Goal: Check status: Check status

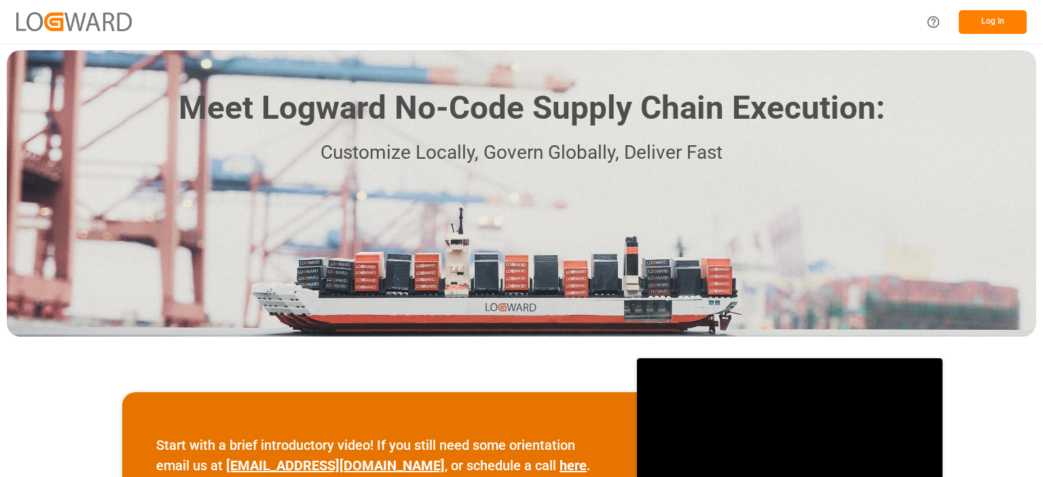
click at [997, 26] on button "Log In" at bounding box center [993, 22] width 68 height 24
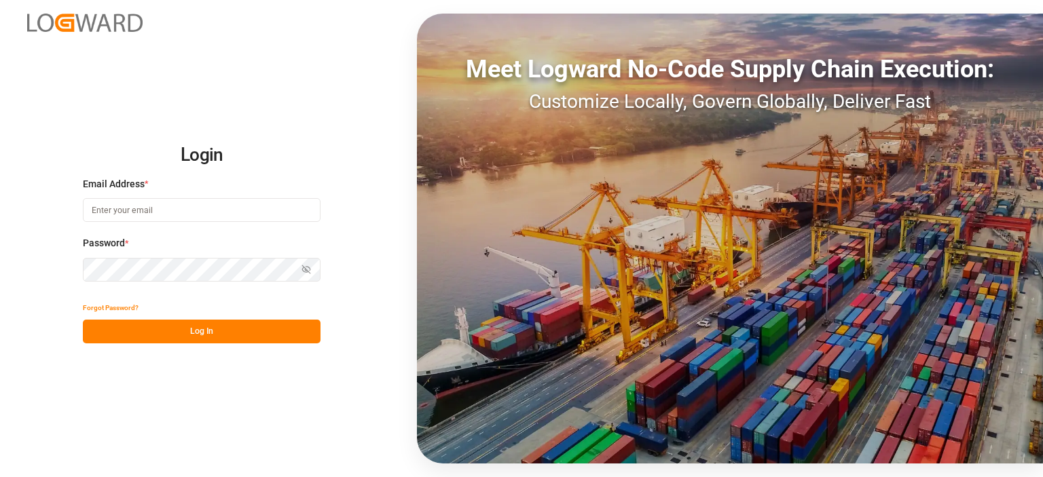
type input "emily.liu@jamindustries.com"
click at [211, 329] on button "Log In" at bounding box center [202, 332] width 238 height 24
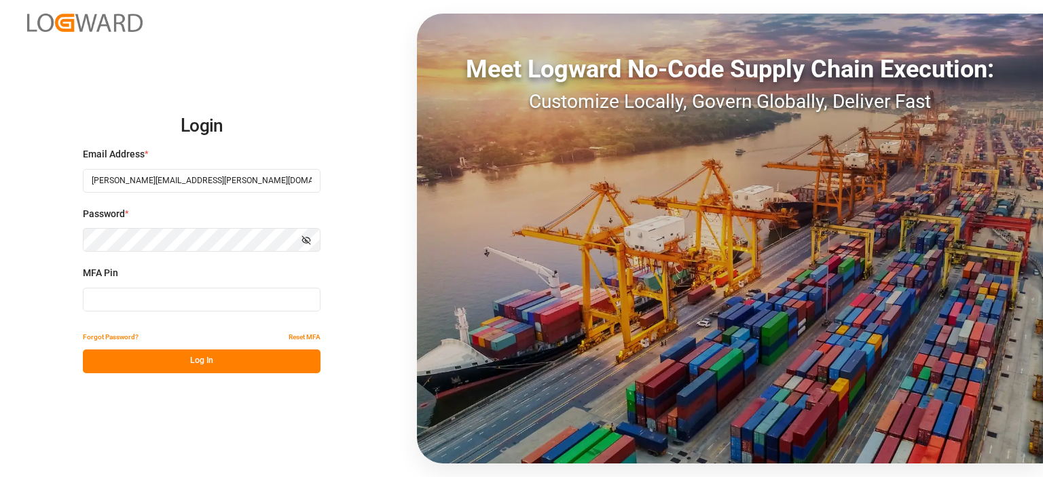
click at [213, 285] on div "MFA Pin" at bounding box center [202, 296] width 238 height 60
click at [206, 293] on input at bounding box center [202, 300] width 238 height 24
type input "174152"
click at [198, 365] on button "Log In" at bounding box center [202, 362] width 238 height 24
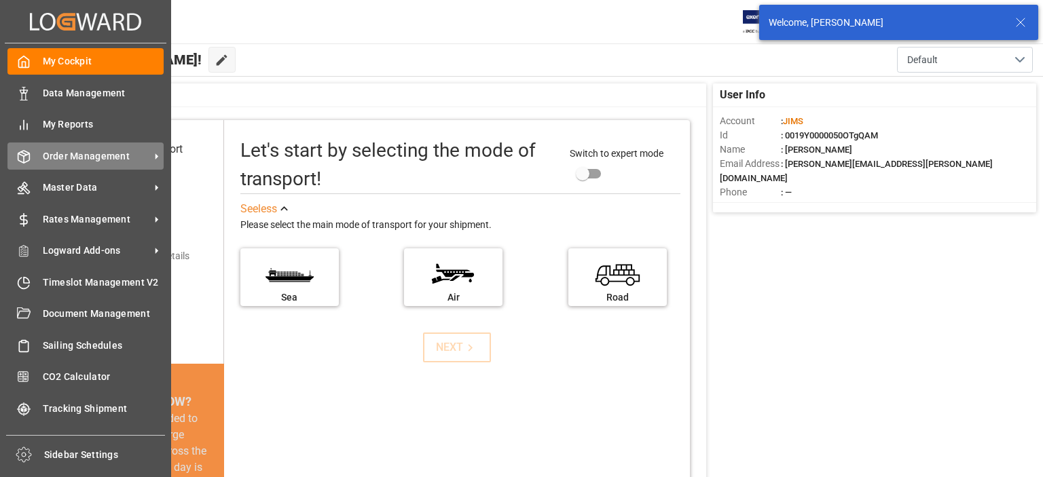
click at [66, 149] on span "Order Management" at bounding box center [96, 156] width 107 height 14
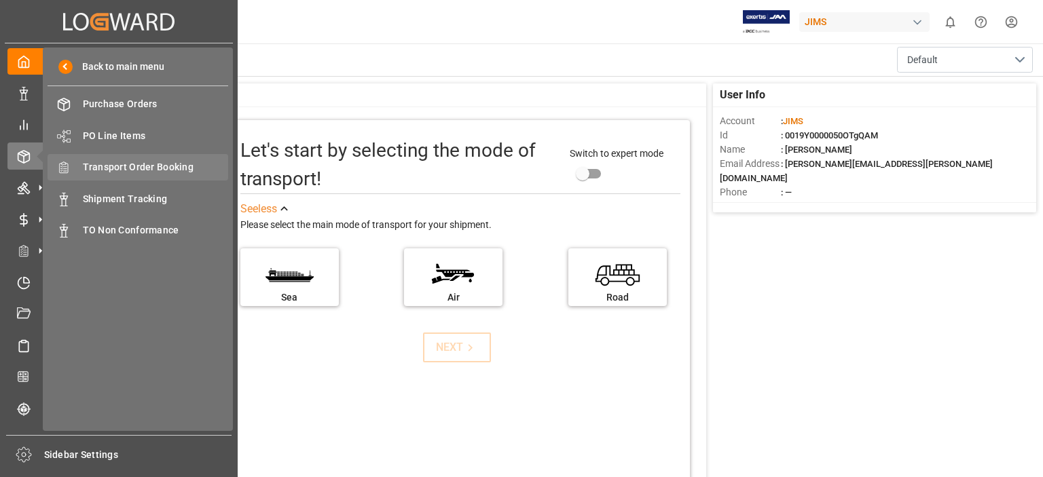
click at [168, 165] on span "Transport Order Booking" at bounding box center [156, 167] width 146 height 14
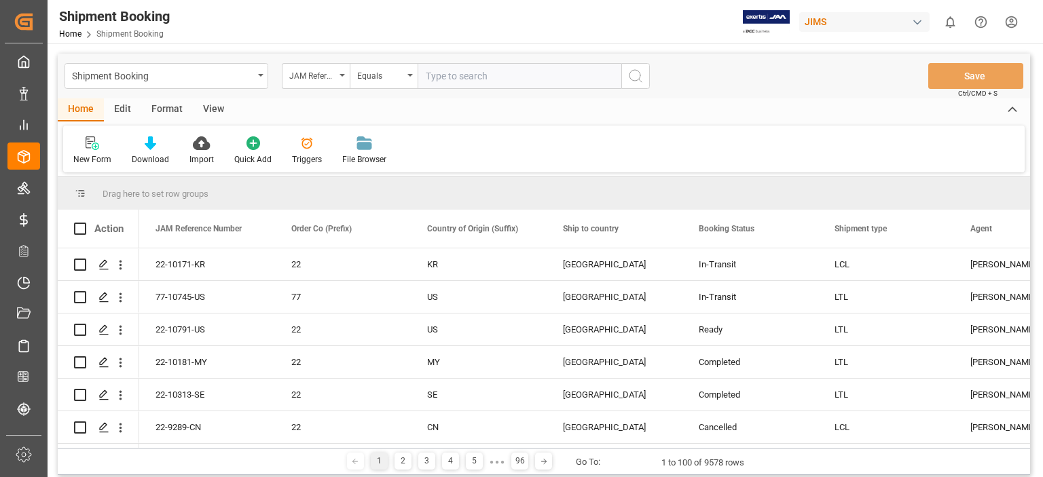
click at [513, 77] on input "text" at bounding box center [520, 76] width 204 height 26
type input "77-10637-us"
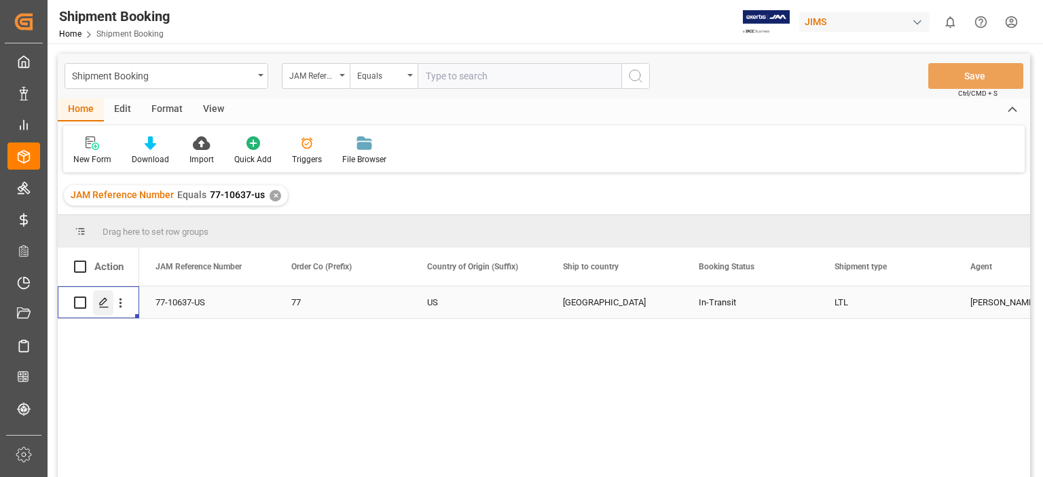
click at [105, 306] on icon "Press SPACE to select this row." at bounding box center [103, 302] width 11 height 11
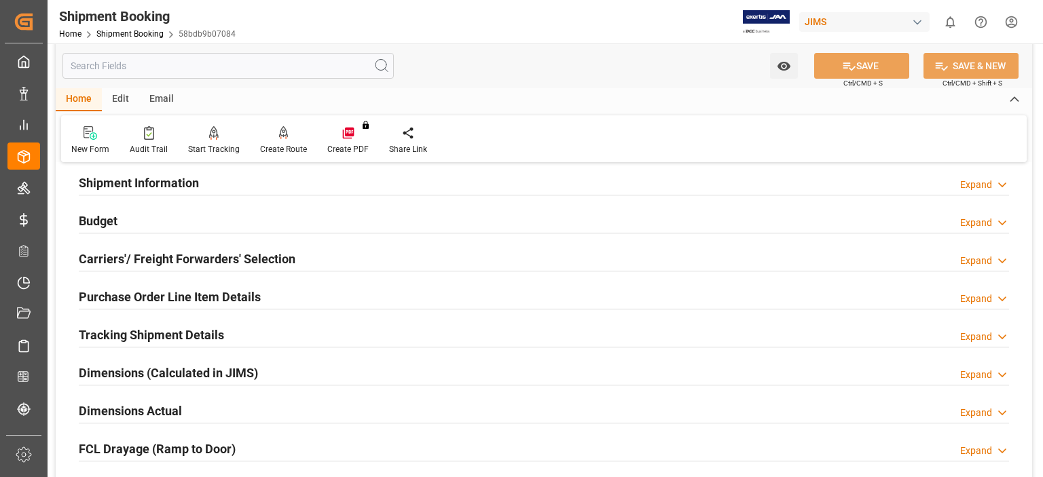
scroll to position [226, 0]
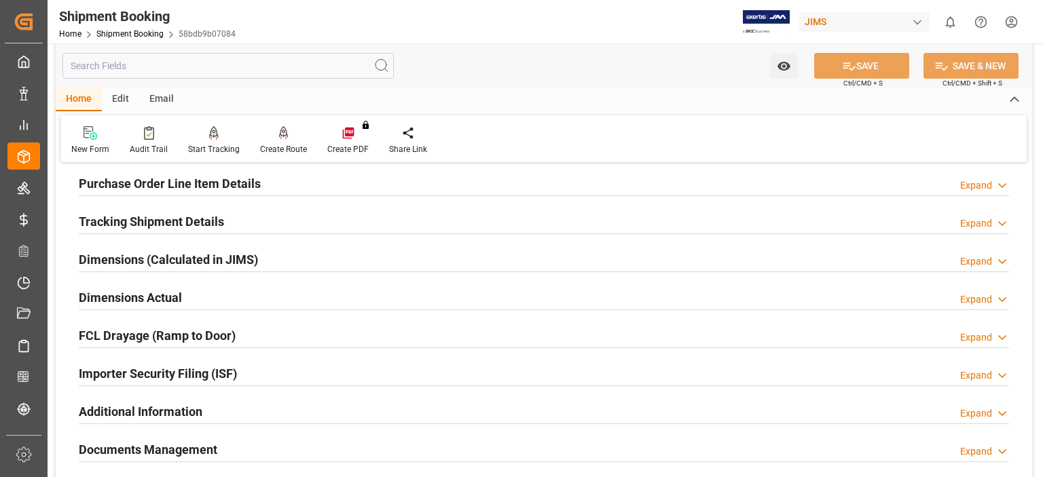
click at [119, 218] on h2 "Tracking Shipment Details" at bounding box center [151, 222] width 145 height 18
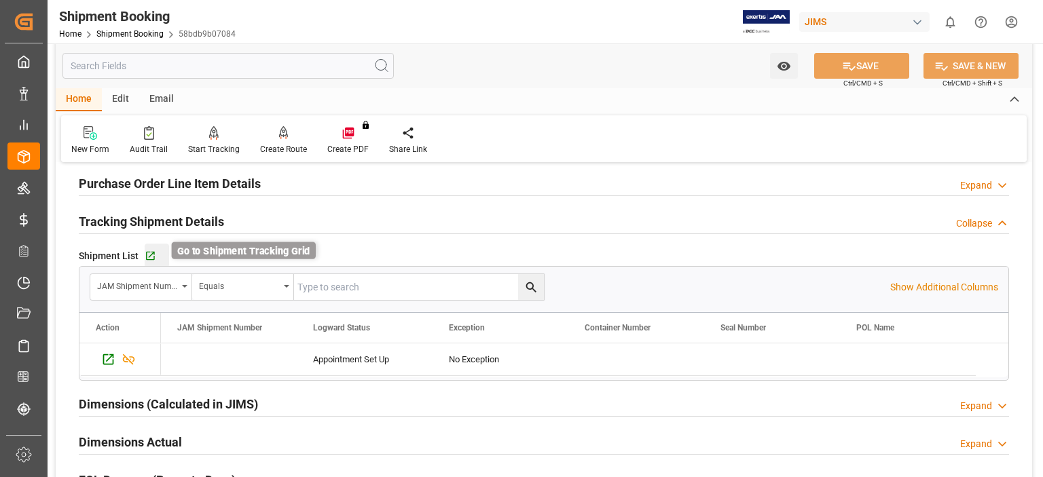
click at [148, 256] on icon "button" at bounding box center [150, 256] width 9 height 9
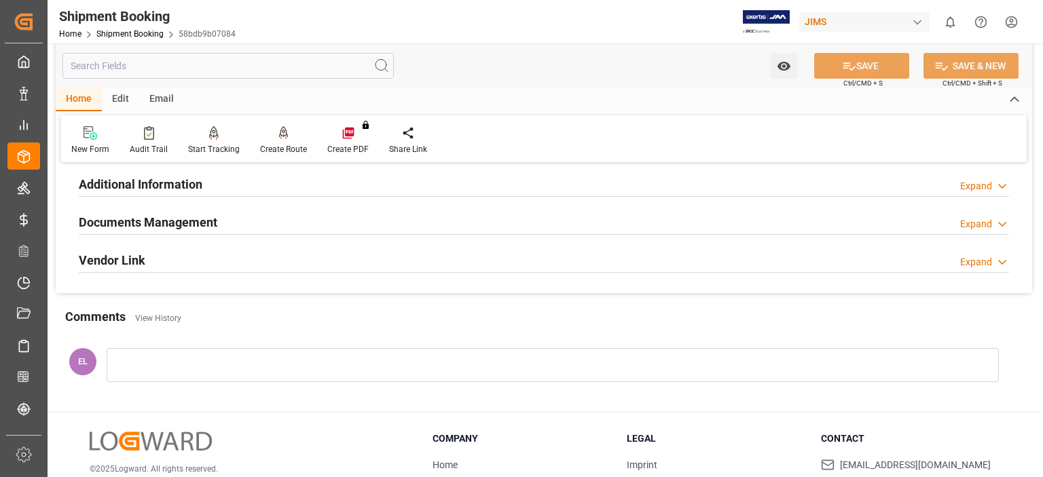
scroll to position [572, 0]
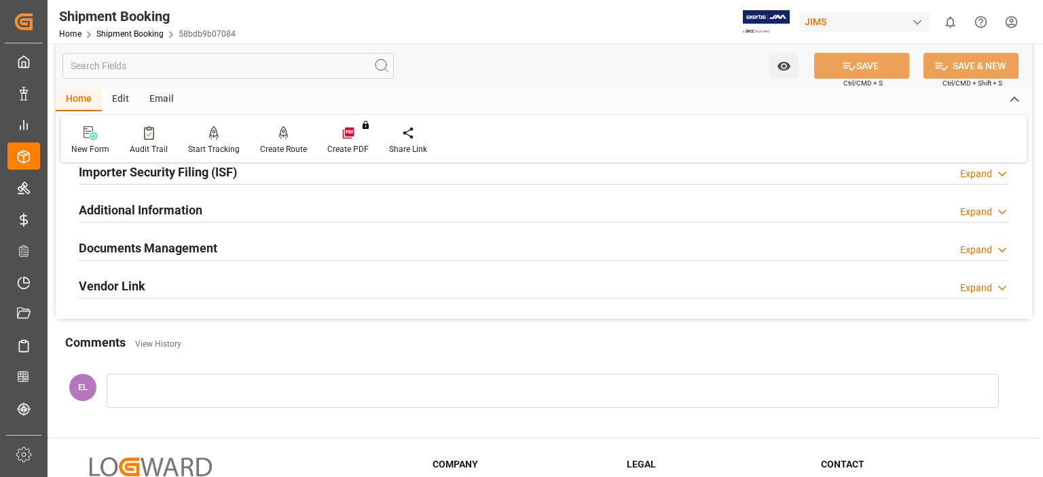
click at [113, 249] on h2 "Documents Management" at bounding box center [148, 248] width 139 height 18
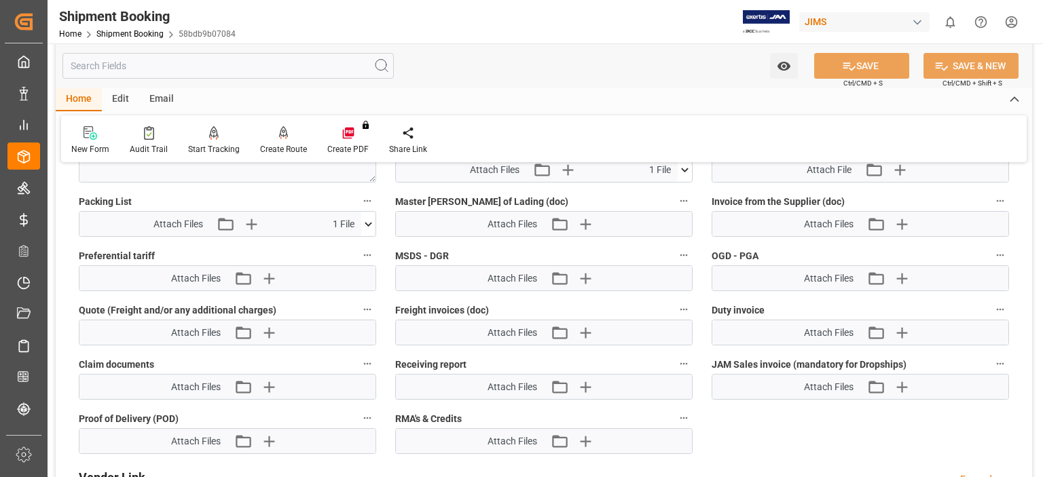
scroll to position [1025, 0]
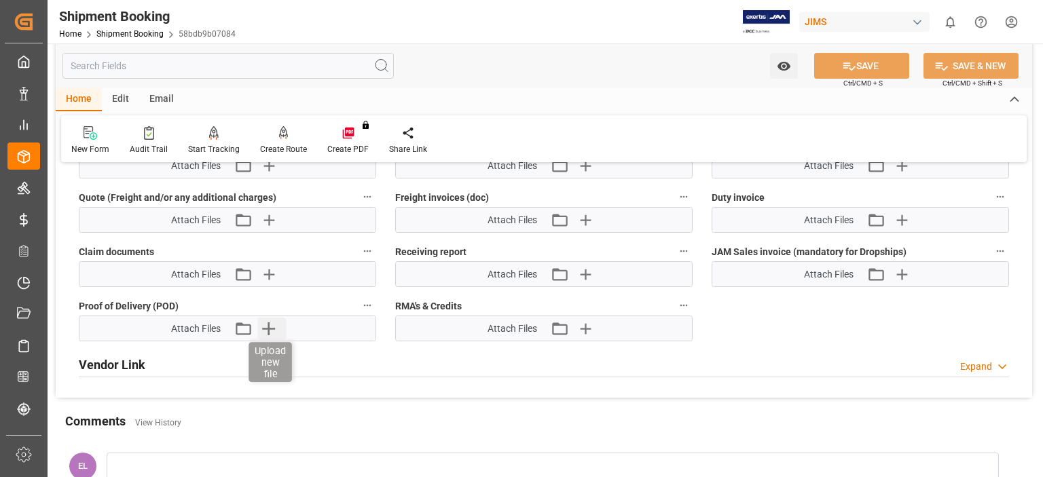
click at [268, 327] on icon "button" at bounding box center [268, 329] width 13 height 13
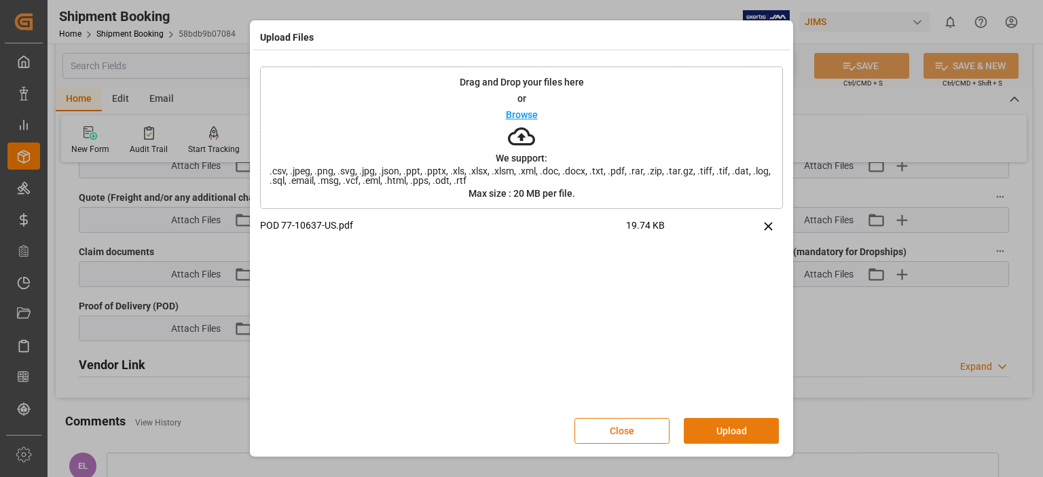
click at [720, 430] on button "Upload" at bounding box center [731, 431] width 95 height 26
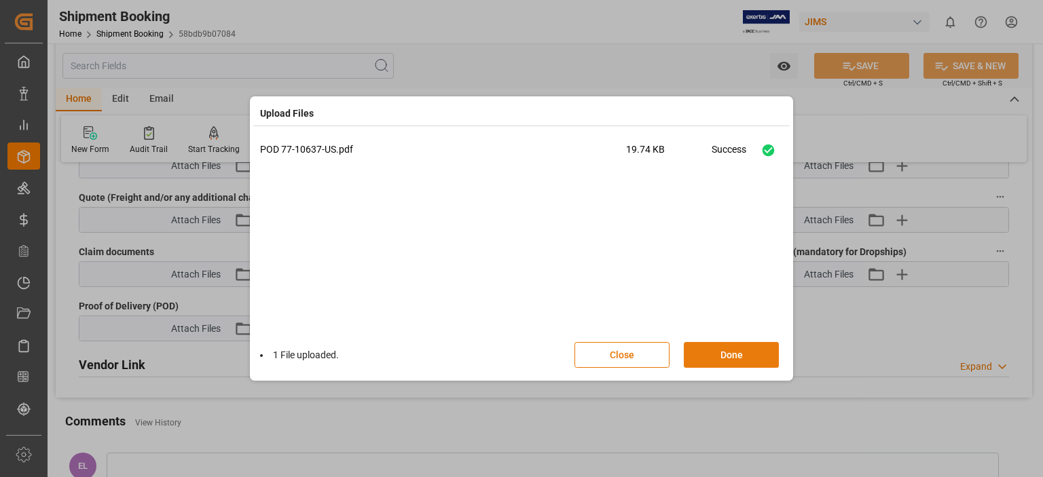
click at [729, 354] on button "Done" at bounding box center [731, 355] width 95 height 26
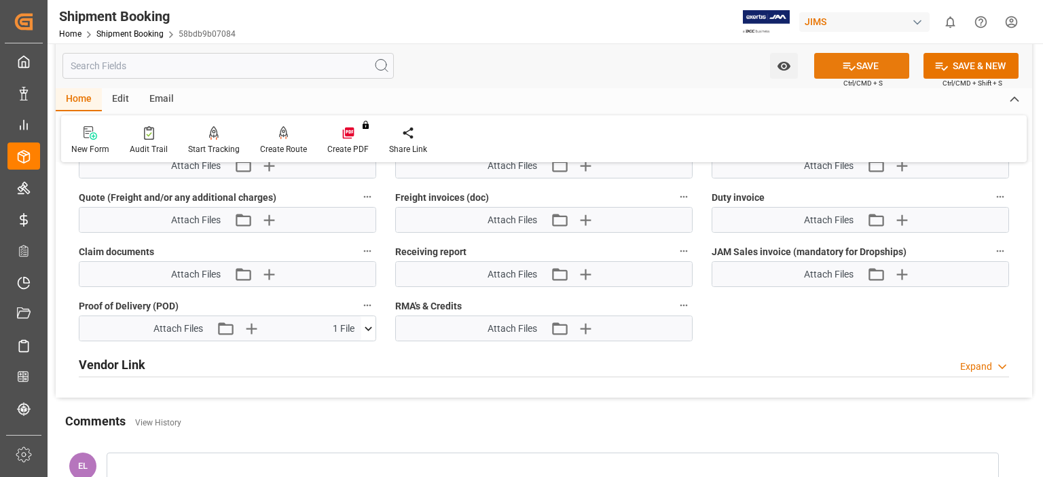
click at [857, 65] on button "SAVE" at bounding box center [861, 66] width 95 height 26
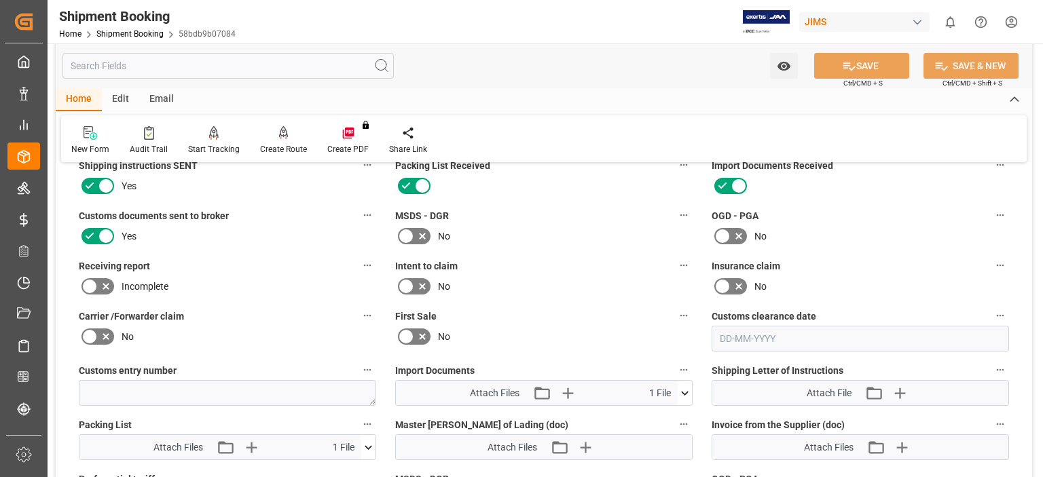
scroll to position [572, 0]
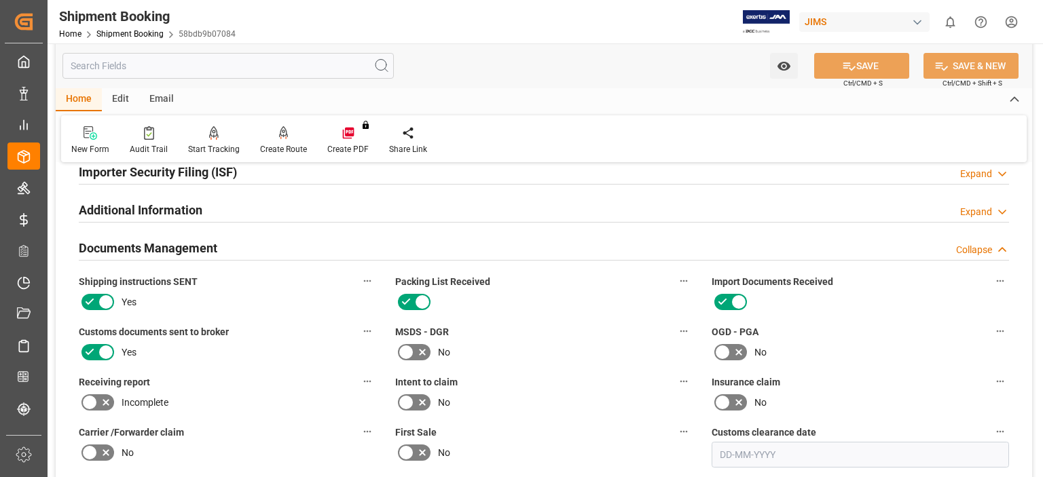
click at [190, 244] on h2 "Documents Management" at bounding box center [148, 248] width 139 height 18
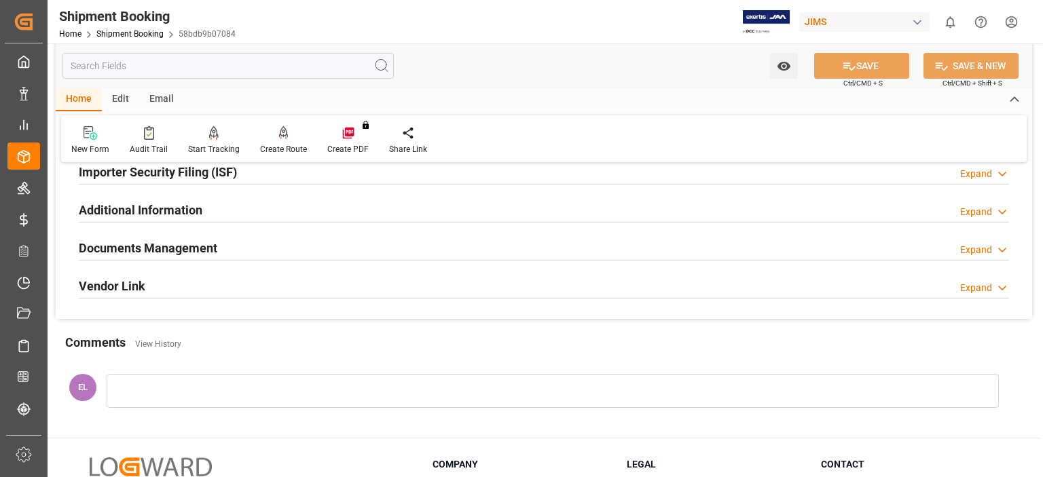
click at [192, 243] on h2 "Documents Management" at bounding box center [148, 248] width 139 height 18
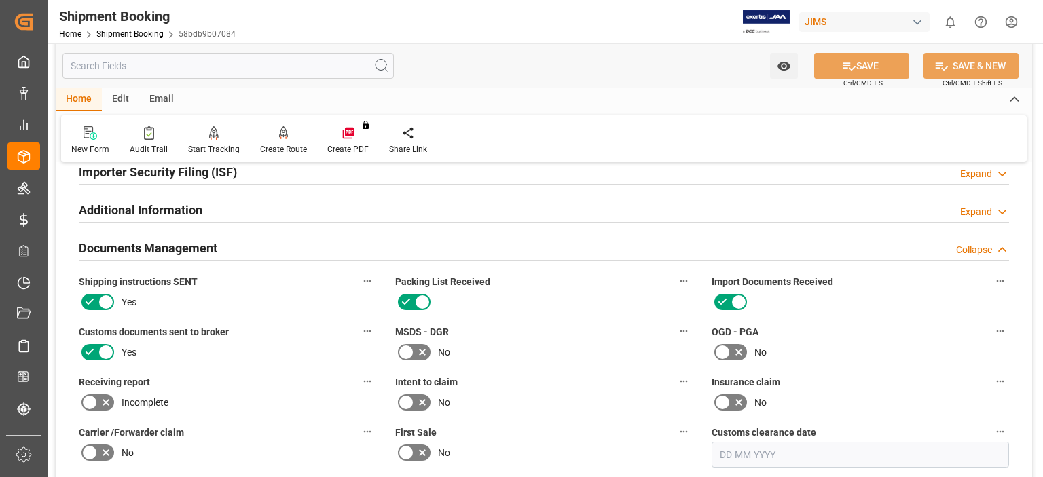
scroll to position [1025, 0]
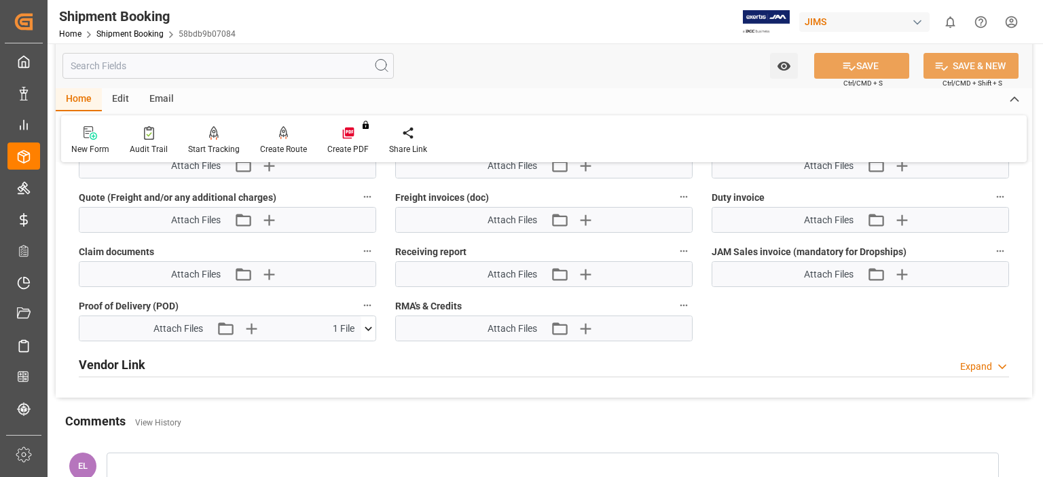
click at [368, 327] on icon at bounding box center [368, 329] width 7 height 4
click at [359, 351] on icon at bounding box center [361, 354] width 14 height 14
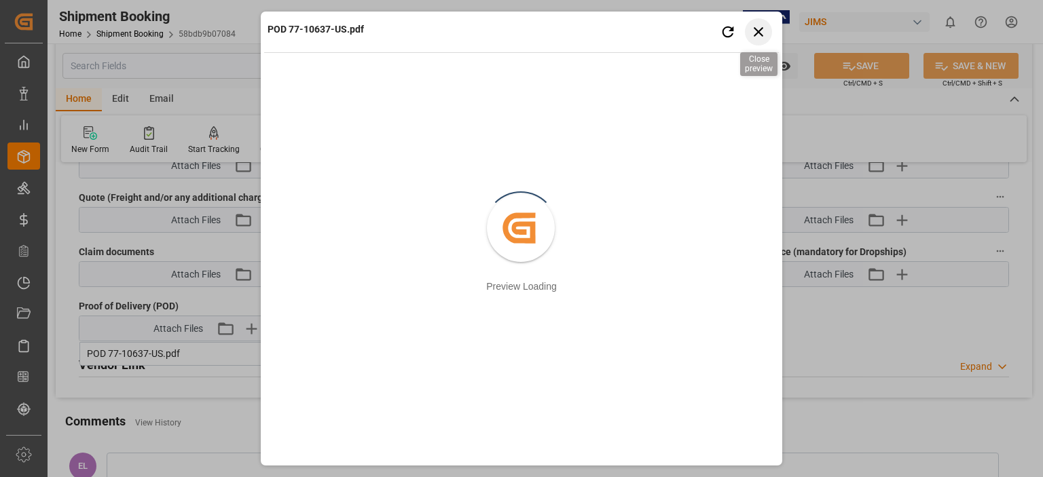
click at [753, 32] on icon "button" at bounding box center [758, 31] width 17 height 17
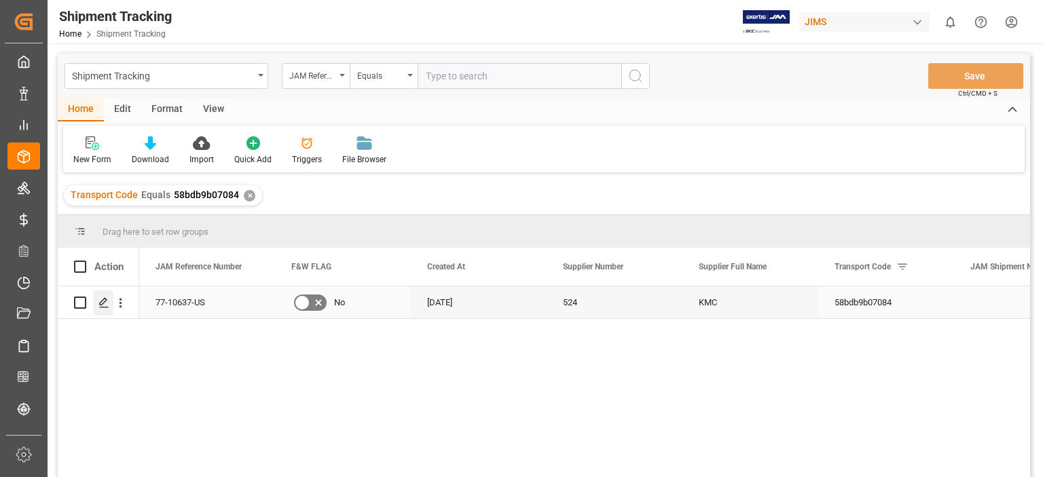
click at [105, 304] on icon "Press SPACE to select this row." at bounding box center [103, 302] width 11 height 11
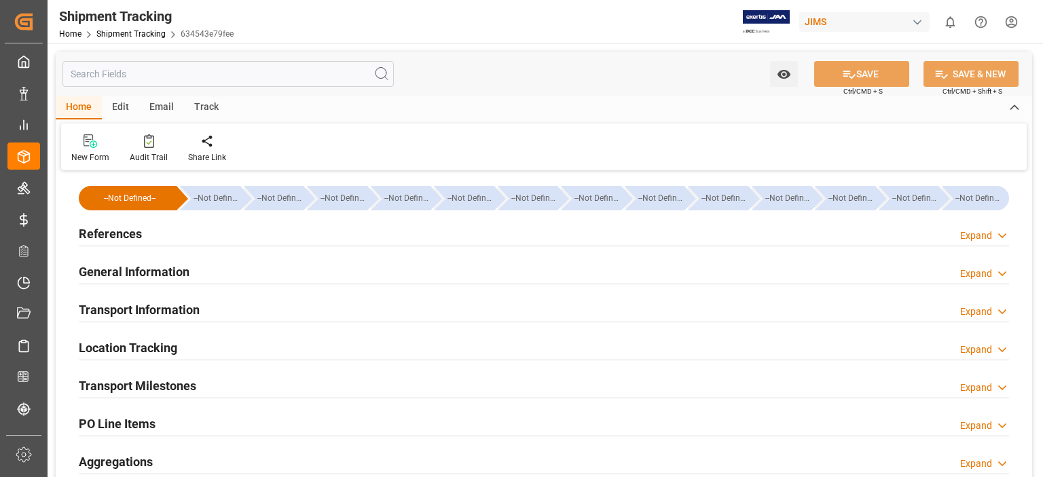
type input "22-08-2025 00:00"
type input "25-08-2025 00:00"
type input "28-08-2025 00:00"
click at [178, 382] on h2 "Transport Milestones" at bounding box center [137, 386] width 117 height 18
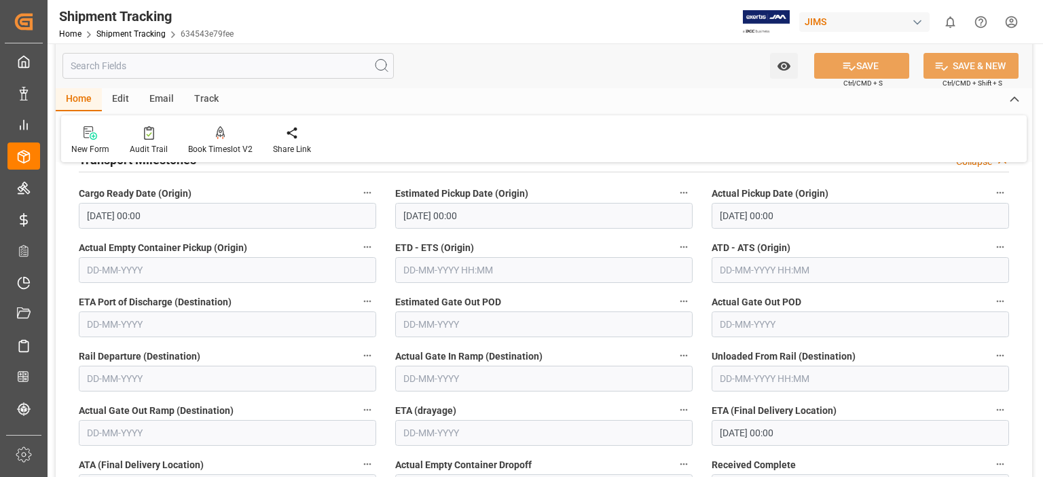
scroll to position [340, 0]
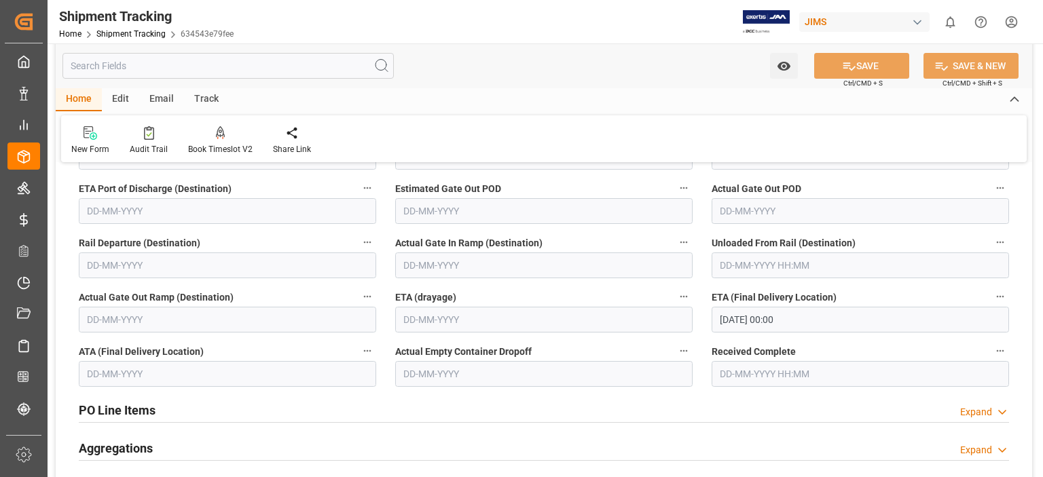
click at [113, 369] on input "text" at bounding box center [227, 374] width 297 height 26
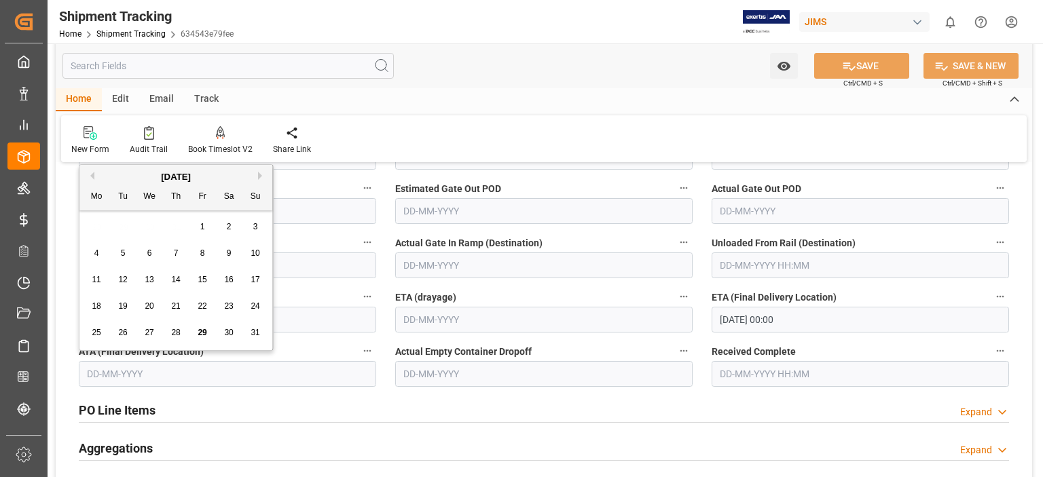
click at [177, 333] on span "28" at bounding box center [175, 333] width 9 height 10
type input "28-08-2025"
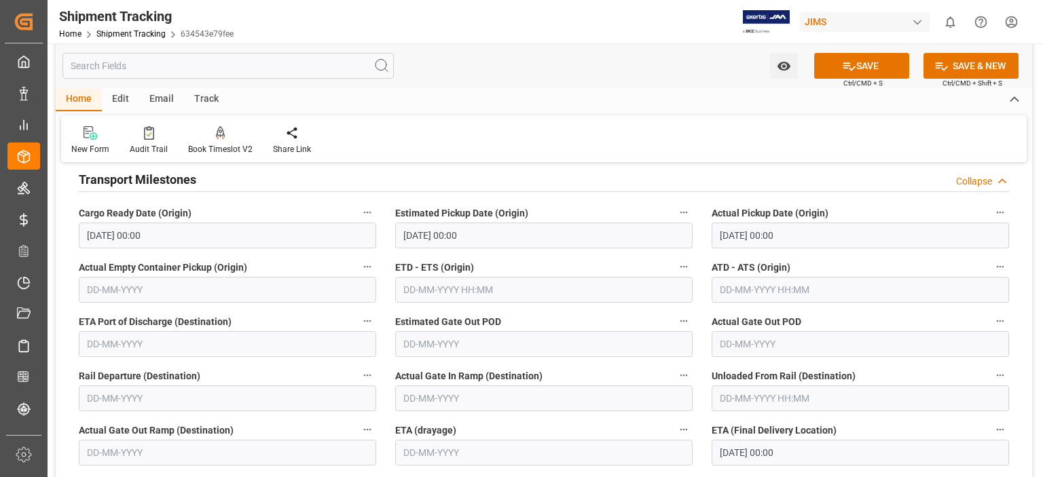
scroll to position [113, 0]
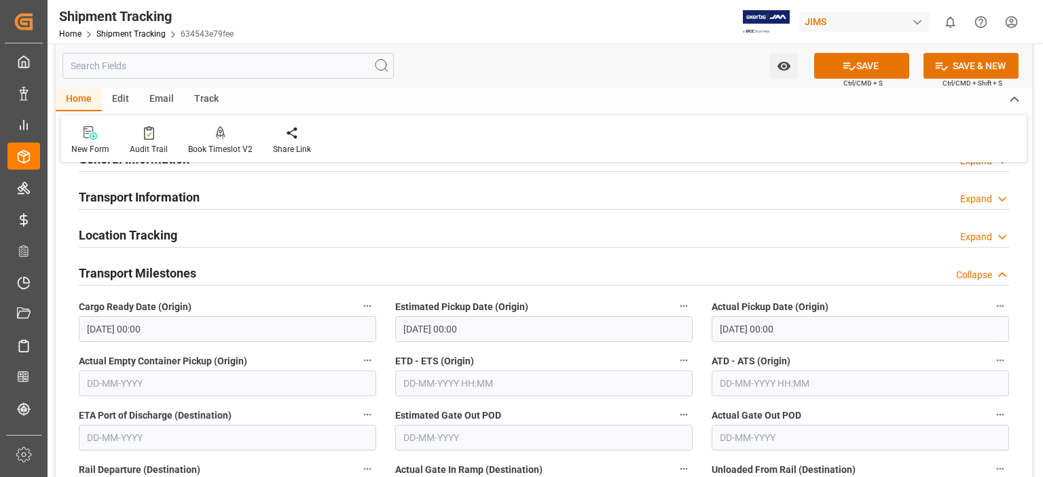
click at [163, 199] on h2 "Transport Information" at bounding box center [139, 197] width 121 height 18
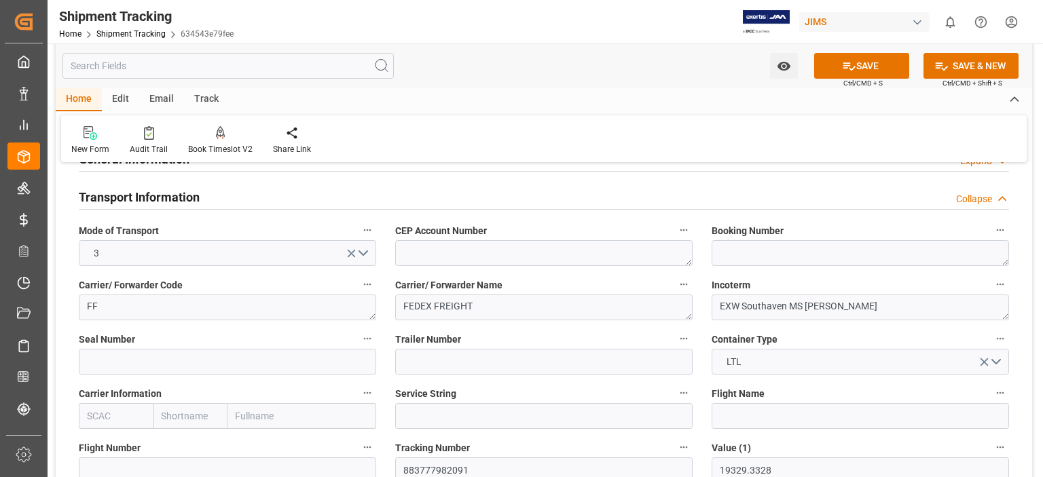
scroll to position [226, 0]
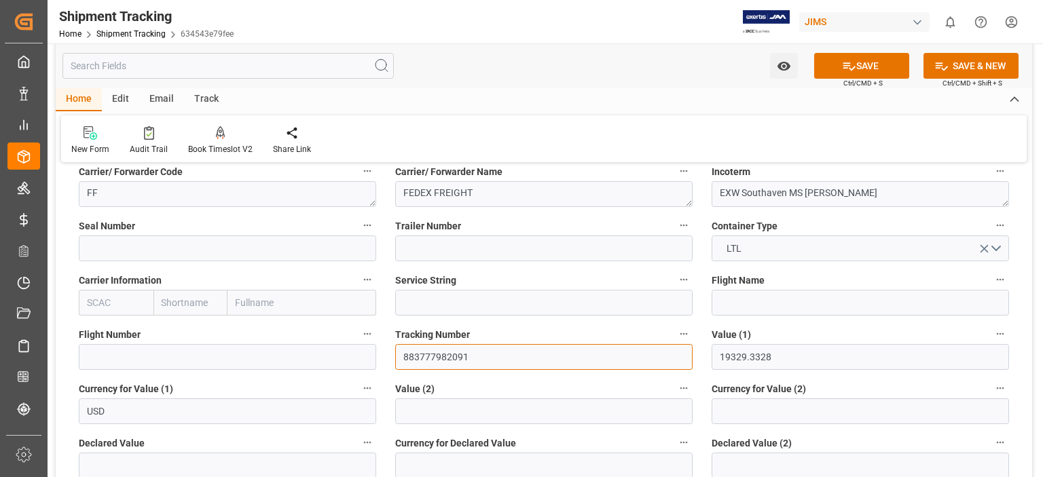
drag, startPoint x: 470, startPoint y: 358, endPoint x: 394, endPoint y: 358, distance: 76.1
click at [394, 358] on div "Tracking Number 883777982091" at bounding box center [544, 348] width 316 height 54
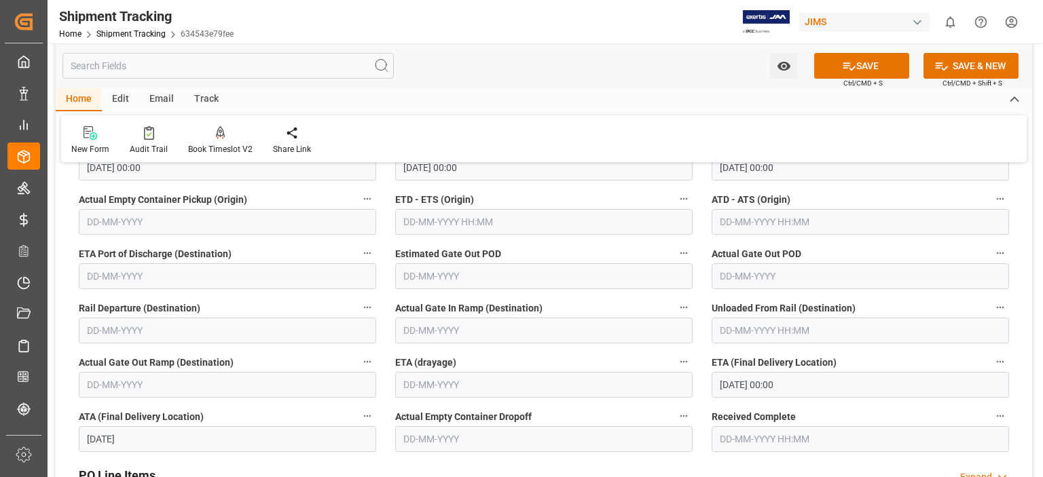
scroll to position [792, 0]
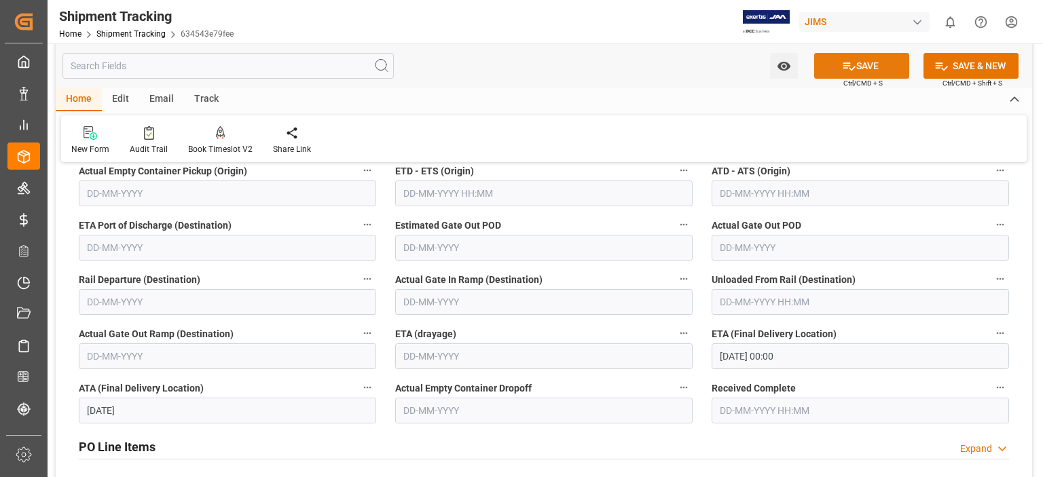
click at [866, 65] on button "SAVE" at bounding box center [861, 66] width 95 height 26
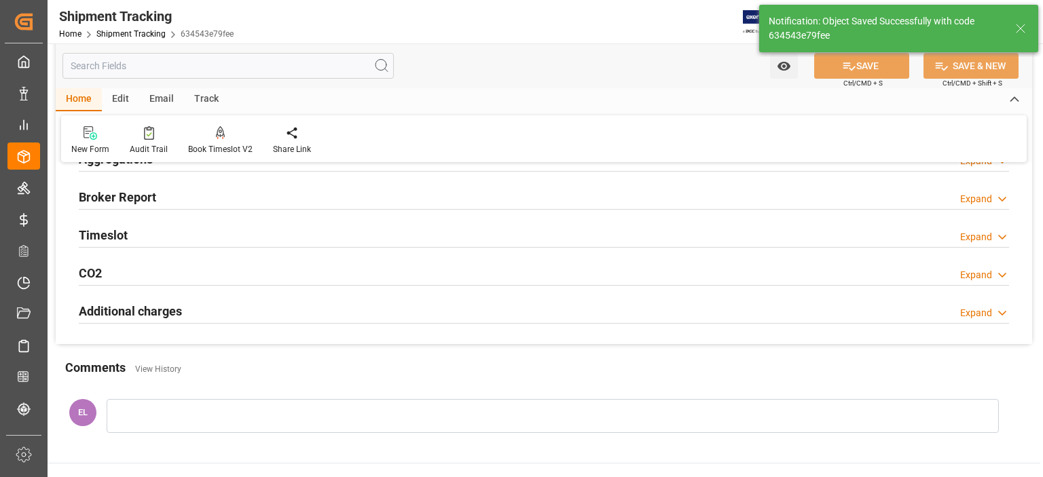
scroll to position [0, 0]
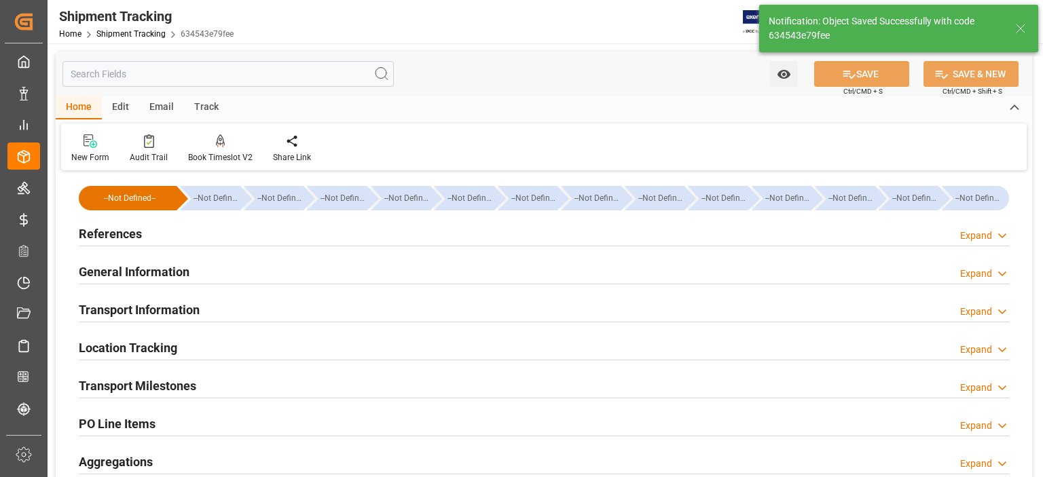
click at [157, 279] on h2 "General Information" at bounding box center [134, 272] width 111 height 18
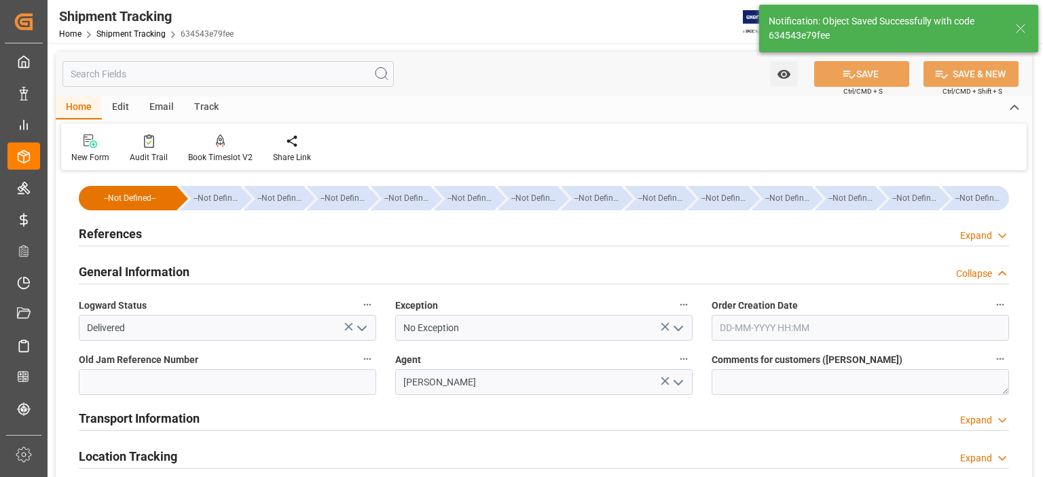
click at [157, 279] on h2 "General Information" at bounding box center [134, 272] width 111 height 18
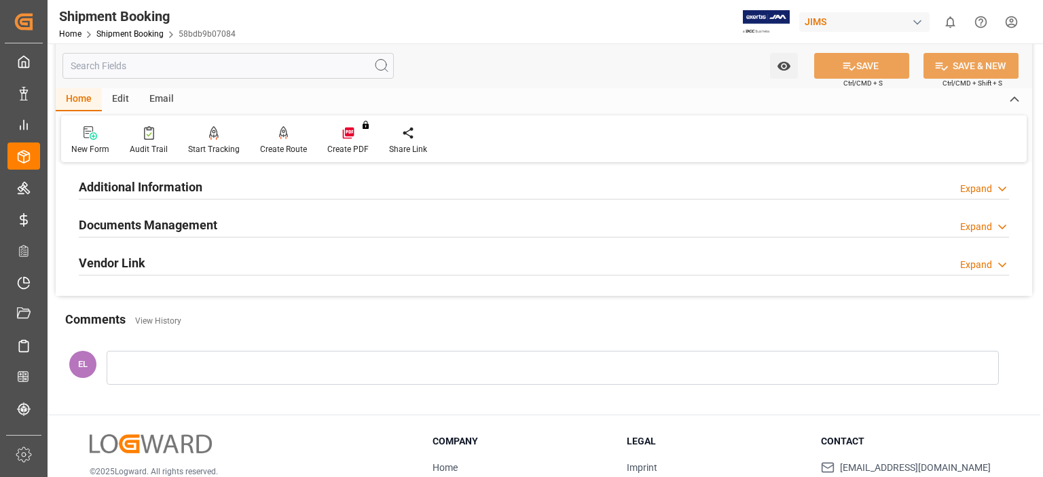
scroll to position [452, 0]
click at [157, 225] on h2 "Documents Management" at bounding box center [148, 224] width 139 height 18
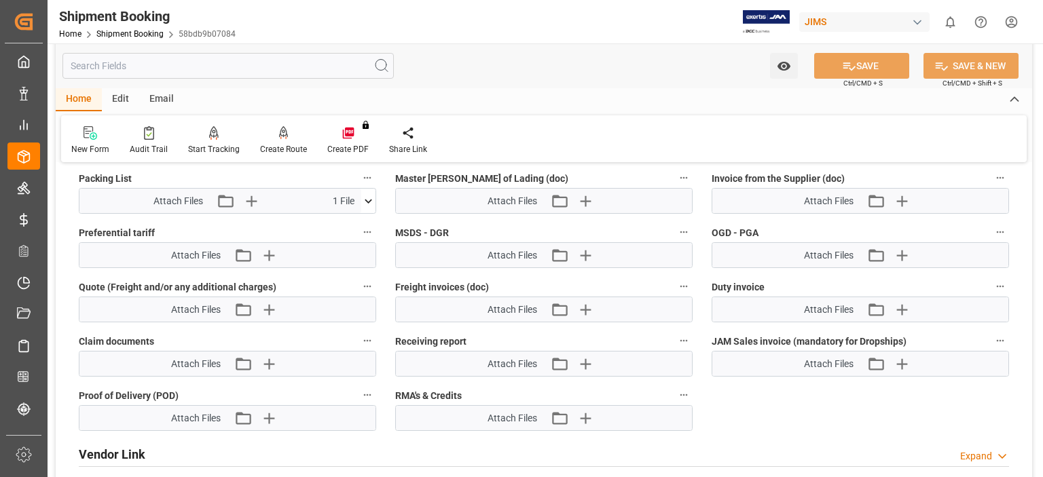
scroll to position [792, 0]
click at [274, 415] on icon "button" at bounding box center [269, 417] width 22 height 22
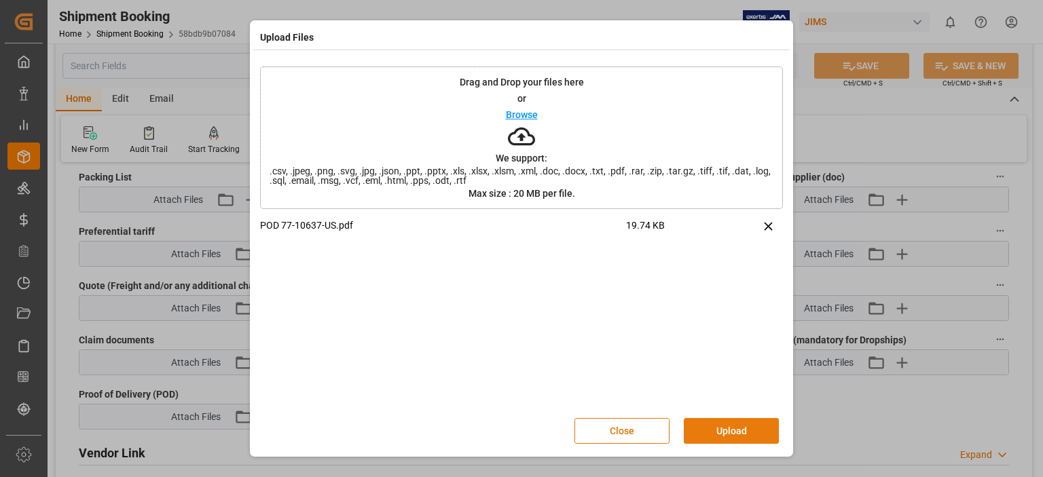
click at [723, 428] on button "Upload" at bounding box center [731, 431] width 95 height 26
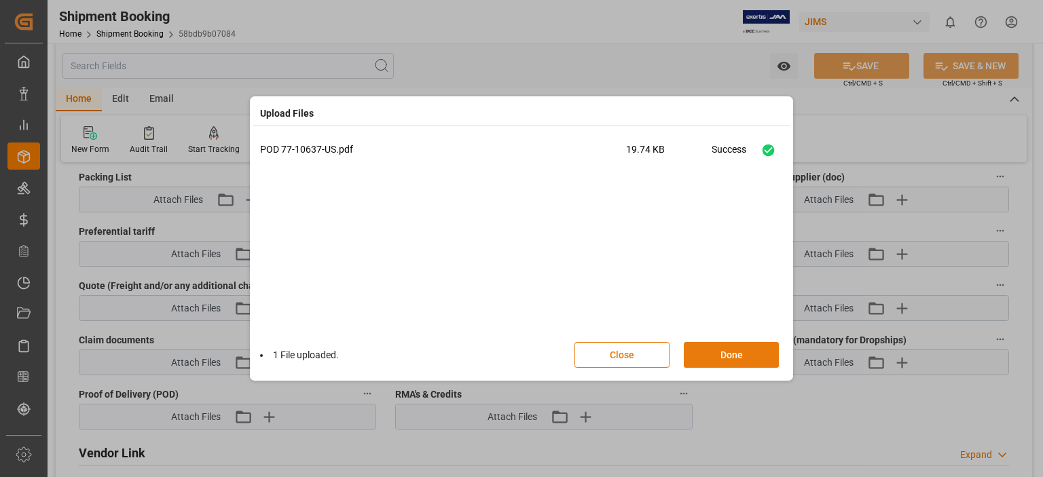
click at [732, 358] on button "Done" at bounding box center [731, 355] width 95 height 26
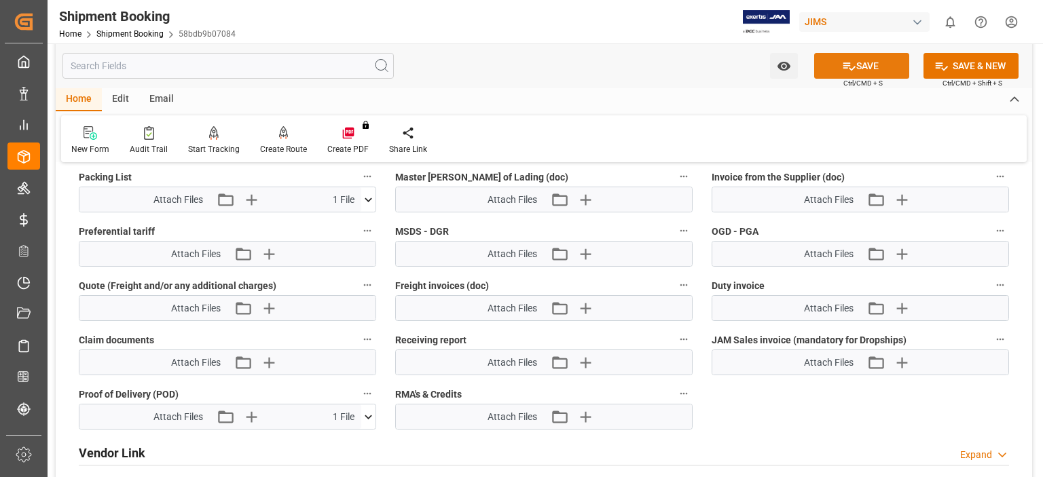
click at [860, 62] on button "SAVE" at bounding box center [861, 66] width 95 height 26
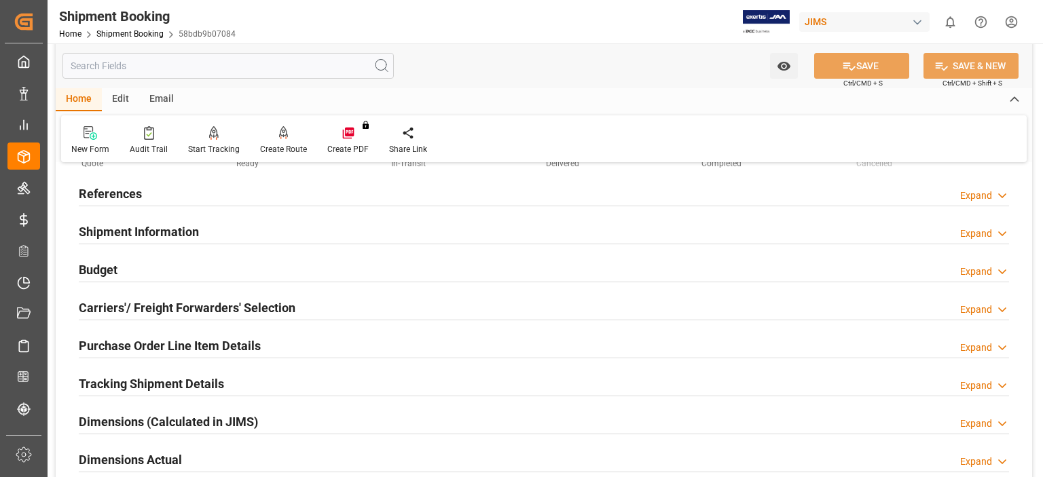
scroll to position [0, 0]
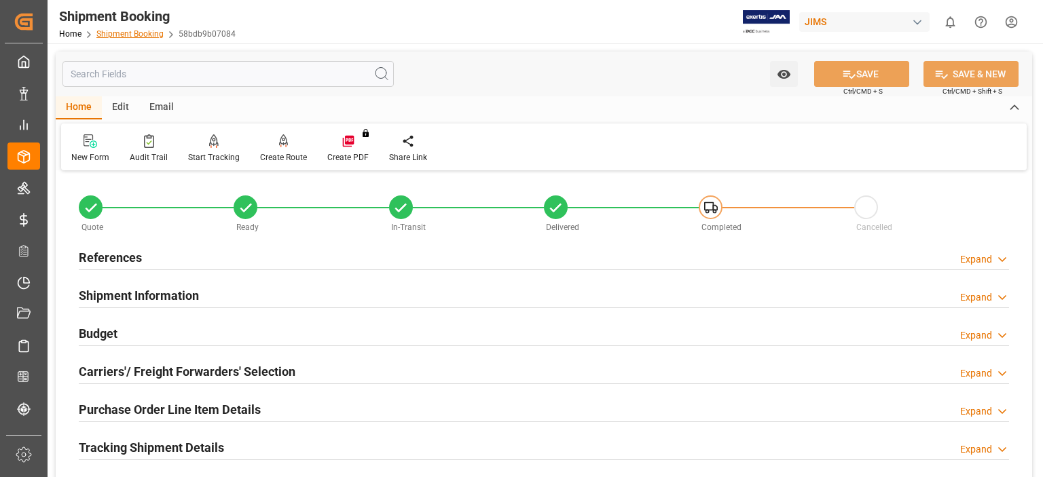
click at [122, 35] on link "Shipment Booking" at bounding box center [129, 34] width 67 height 10
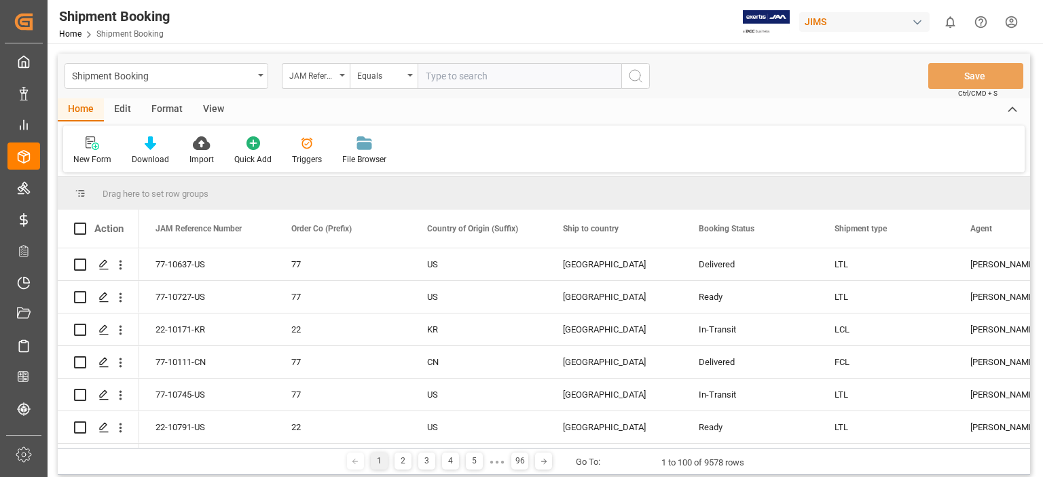
click at [476, 76] on input "text" at bounding box center [520, 76] width 204 height 26
type input "77-10764-US"
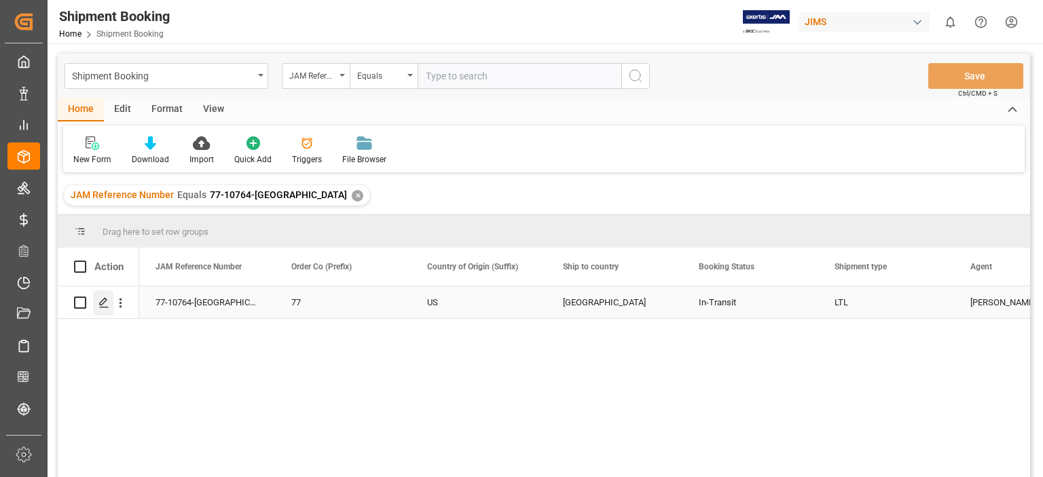
click at [101, 300] on icon "Press SPACE to select this row." at bounding box center [103, 302] width 11 height 11
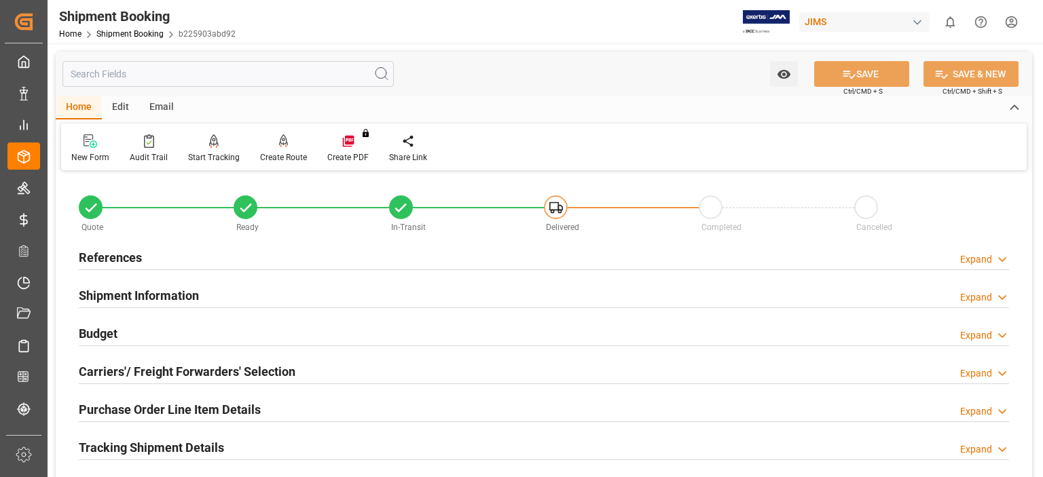
click at [112, 335] on h2 "Budget" at bounding box center [98, 334] width 39 height 18
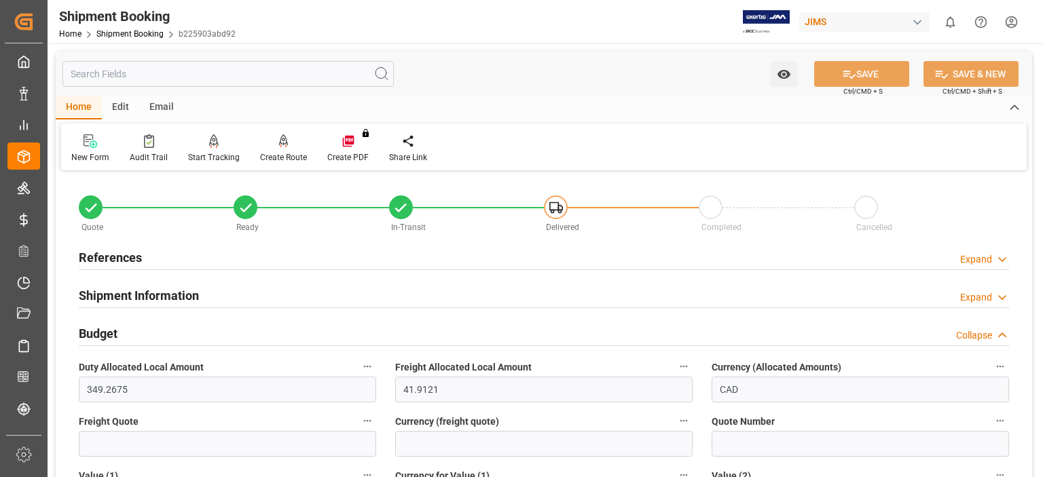
click at [112, 335] on h2 "Budget" at bounding box center [98, 334] width 39 height 18
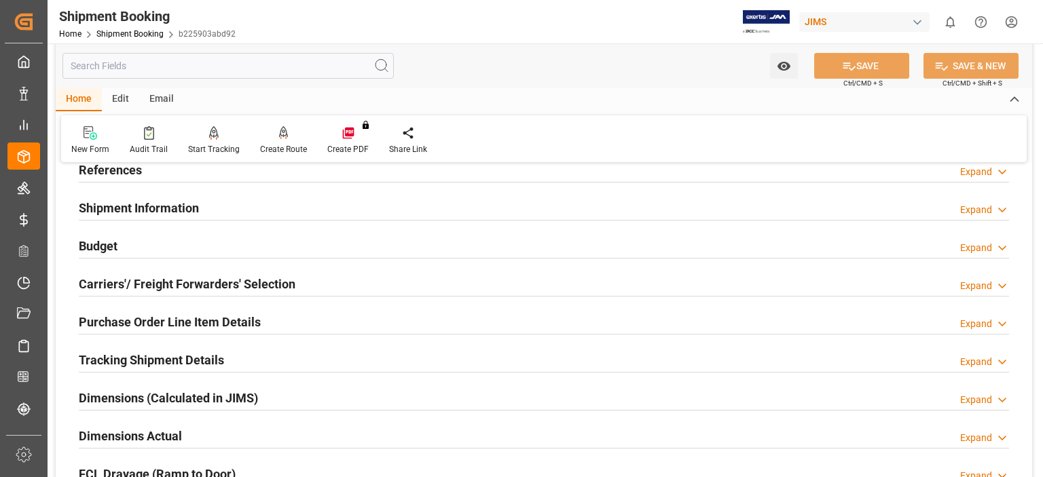
scroll to position [113, 0]
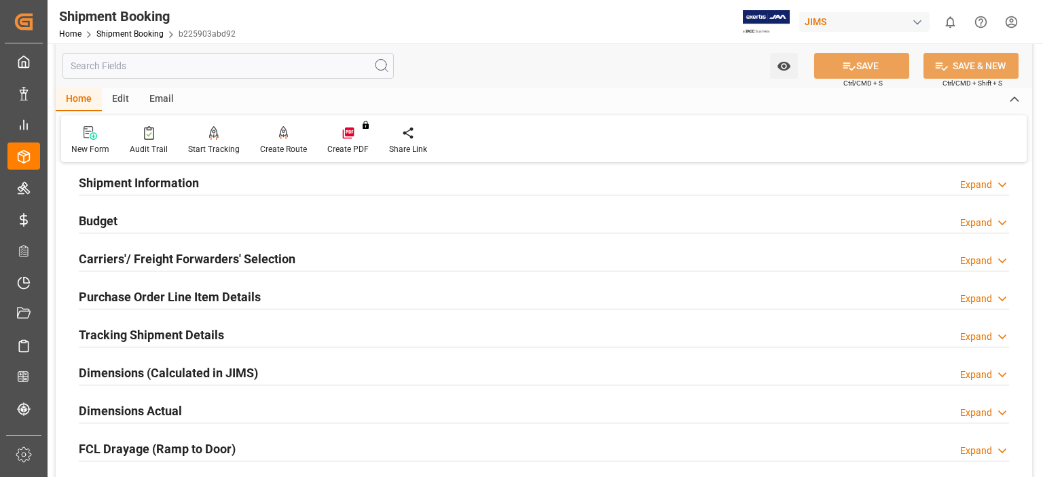
click at [178, 257] on h2 "Carriers'/ Freight Forwarders' Selection" at bounding box center [187, 259] width 217 height 18
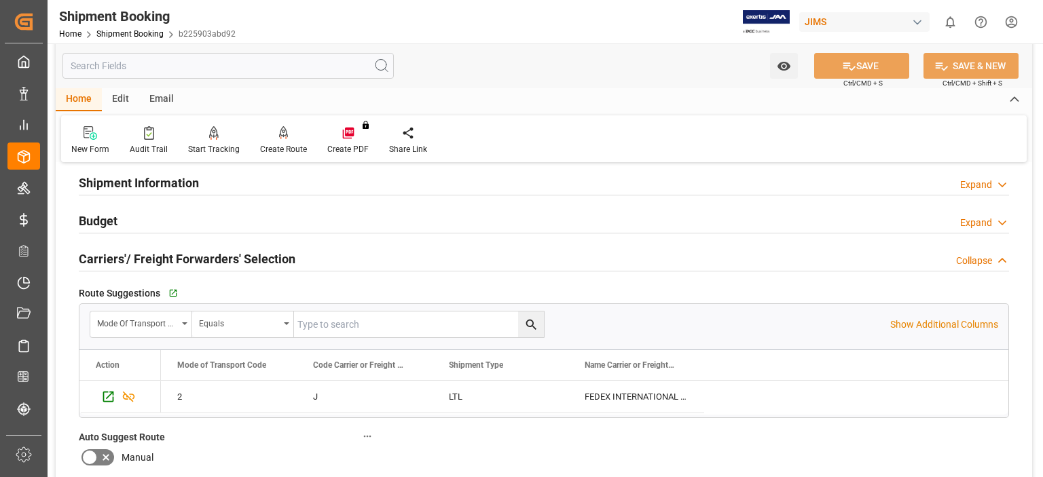
click at [178, 257] on h2 "Carriers'/ Freight Forwarders' Selection" at bounding box center [187, 259] width 217 height 18
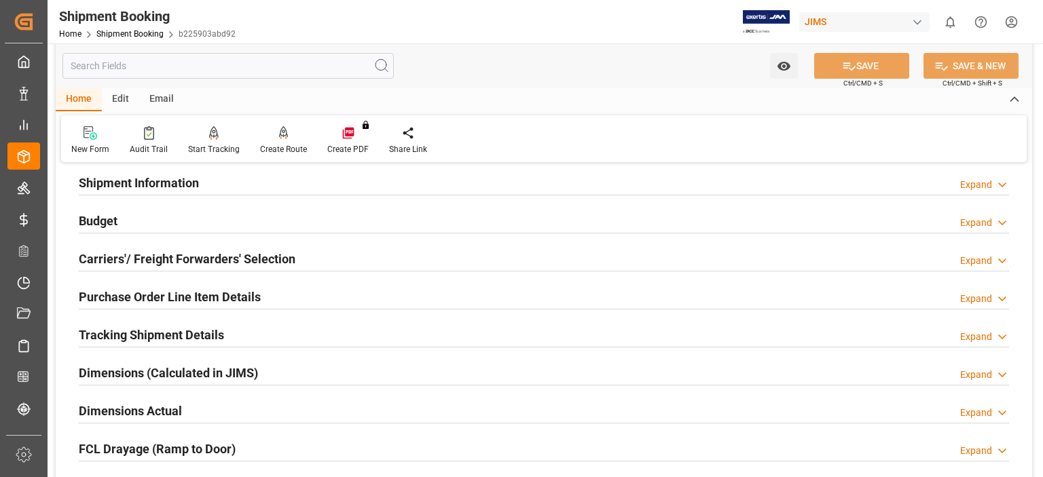
click at [181, 334] on h2 "Tracking Shipment Details" at bounding box center [151, 335] width 145 height 18
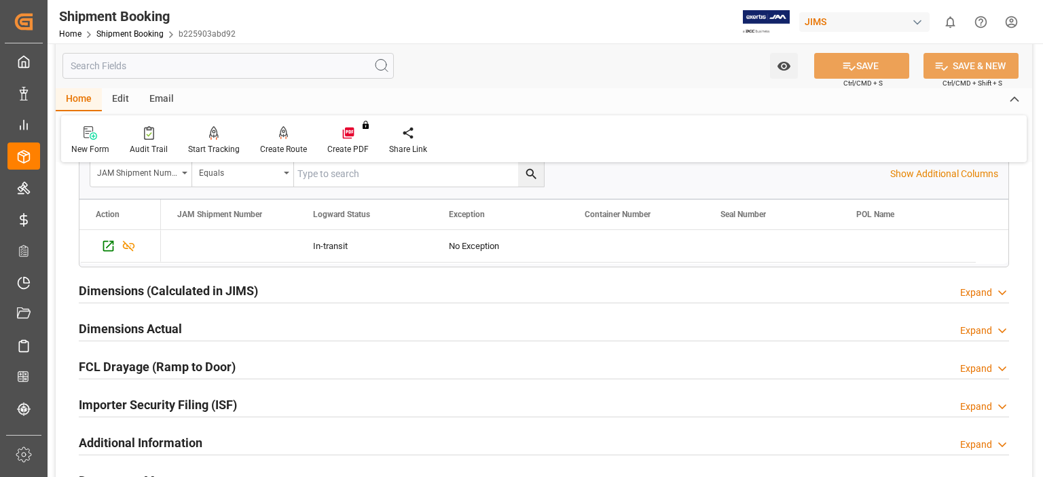
scroll to position [452, 0]
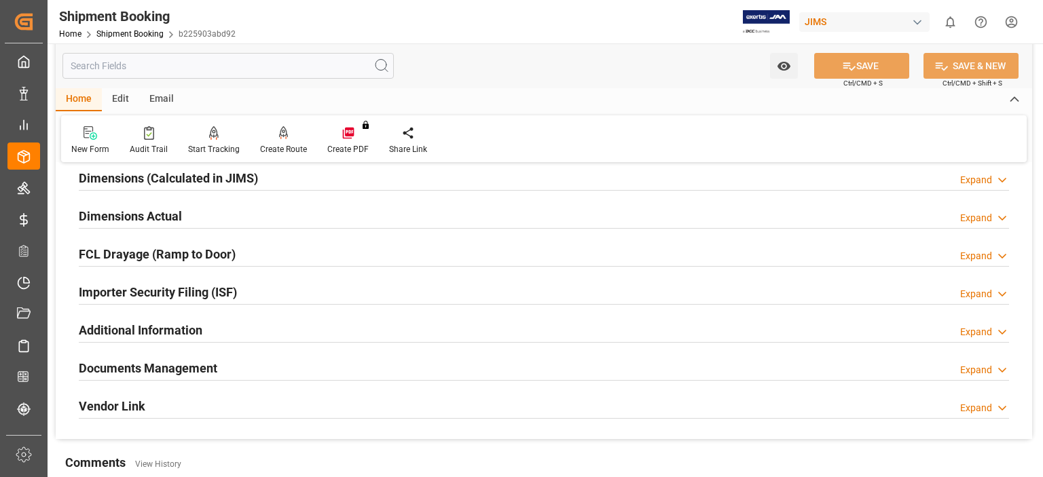
click at [181, 368] on h2 "Documents Management" at bounding box center [148, 368] width 139 height 18
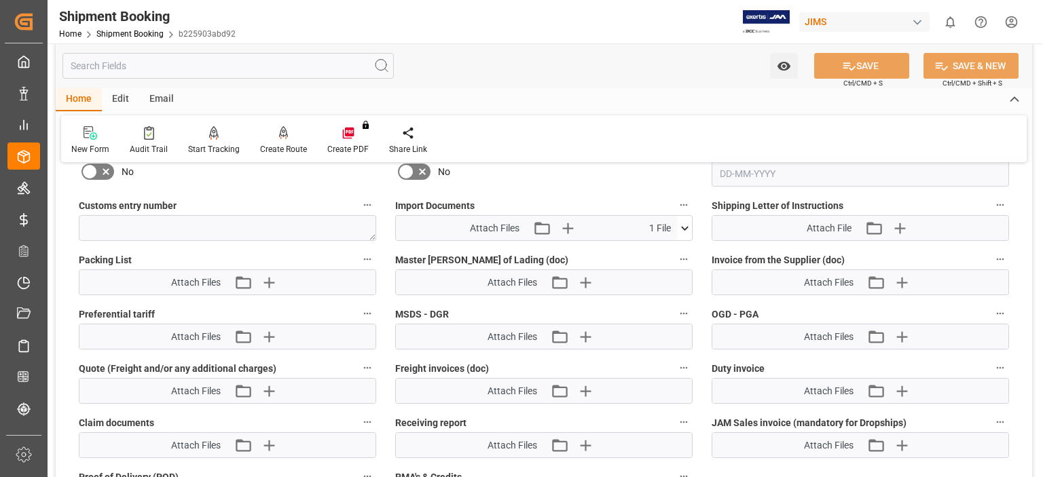
scroll to position [905, 0]
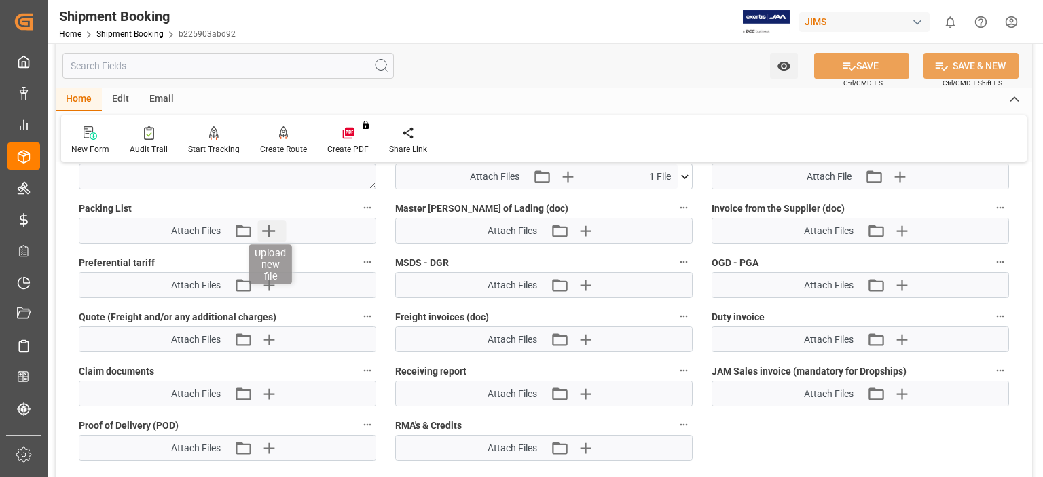
click at [270, 227] on icon "button" at bounding box center [268, 231] width 13 height 13
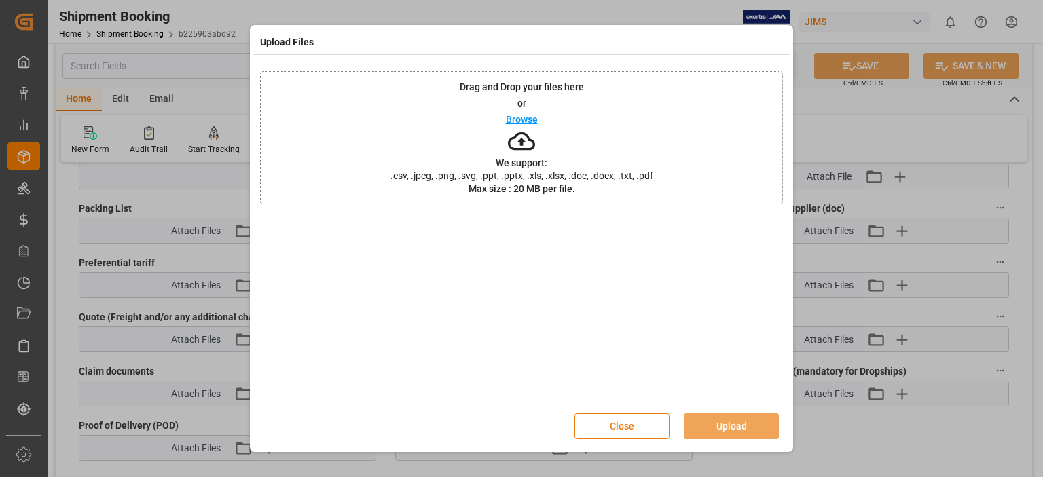
click at [633, 425] on button "Close" at bounding box center [621, 427] width 95 height 26
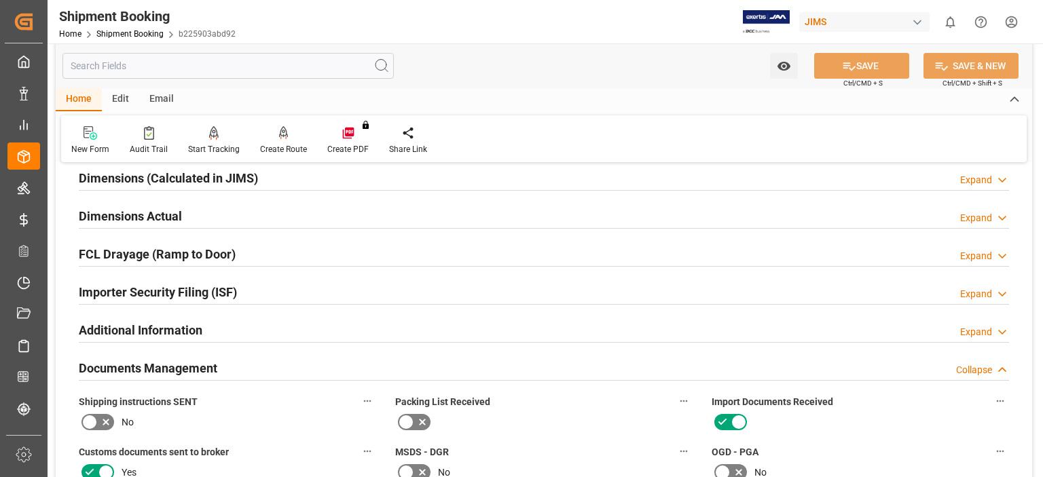
scroll to position [0, 0]
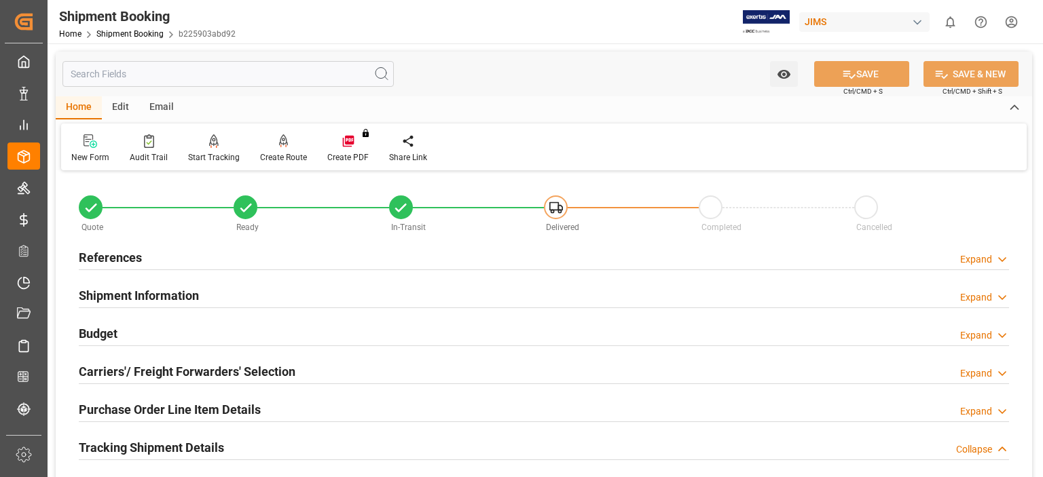
click at [92, 261] on h2 "References" at bounding box center [110, 258] width 63 height 18
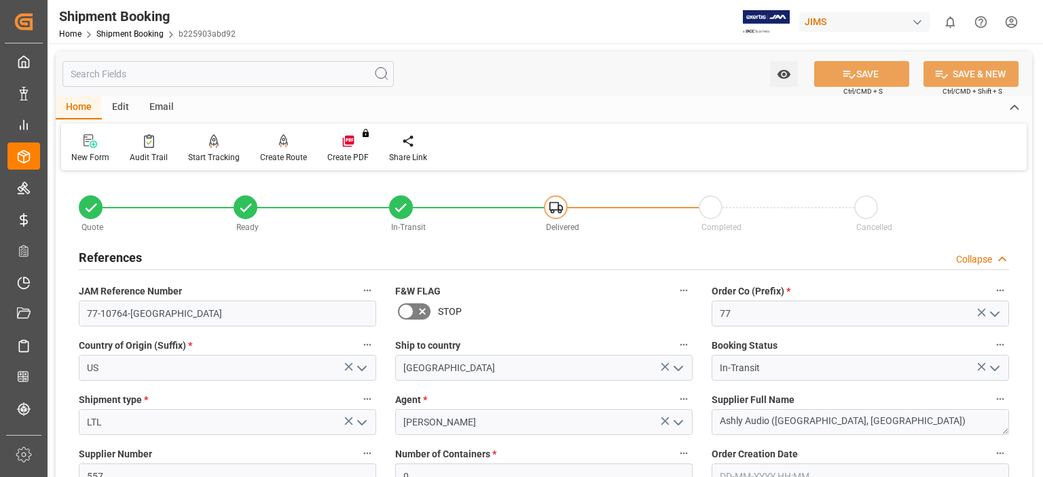
click at [92, 261] on h2 "References" at bounding box center [110, 258] width 63 height 18
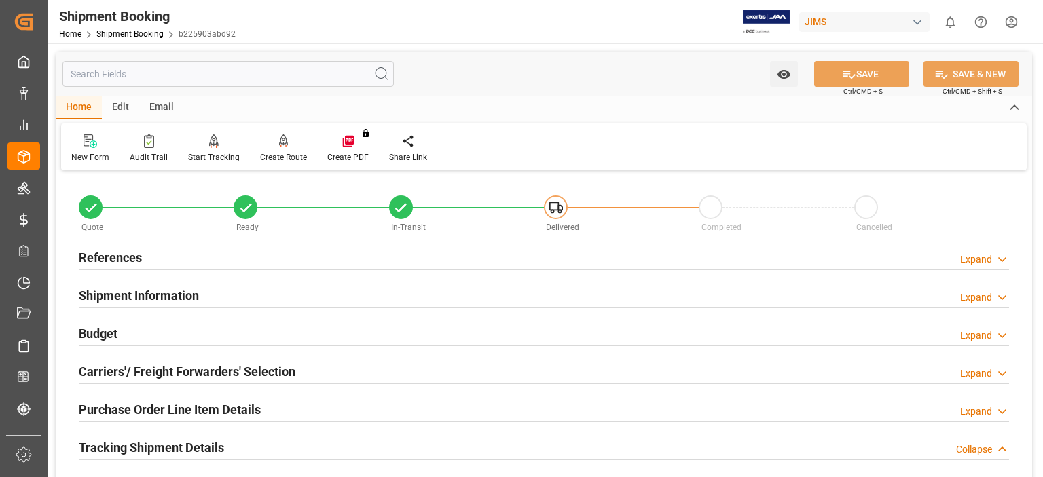
click at [111, 260] on h2 "References" at bounding box center [110, 258] width 63 height 18
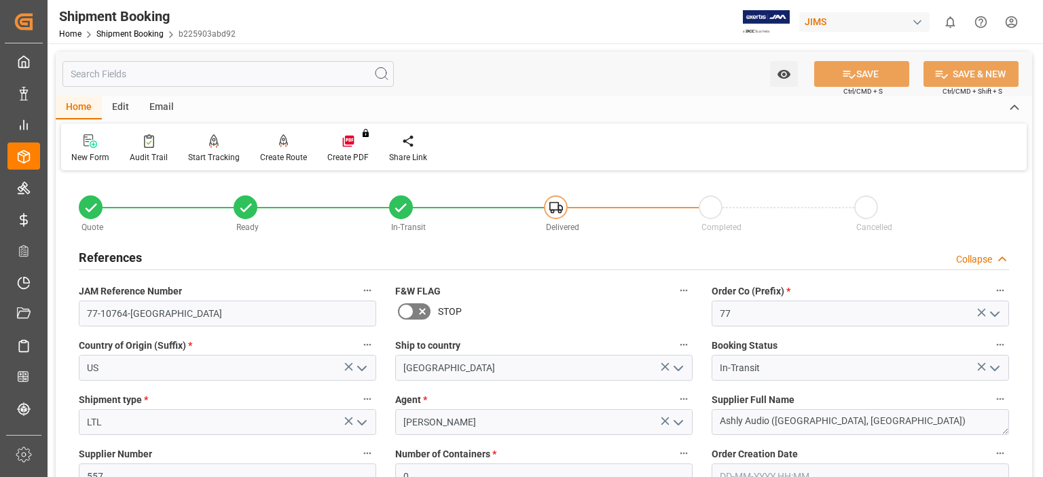
drag, startPoint x: 105, startPoint y: 257, endPoint x: 120, endPoint y: 280, distance: 27.5
click at [105, 257] on h2 "References" at bounding box center [110, 258] width 63 height 18
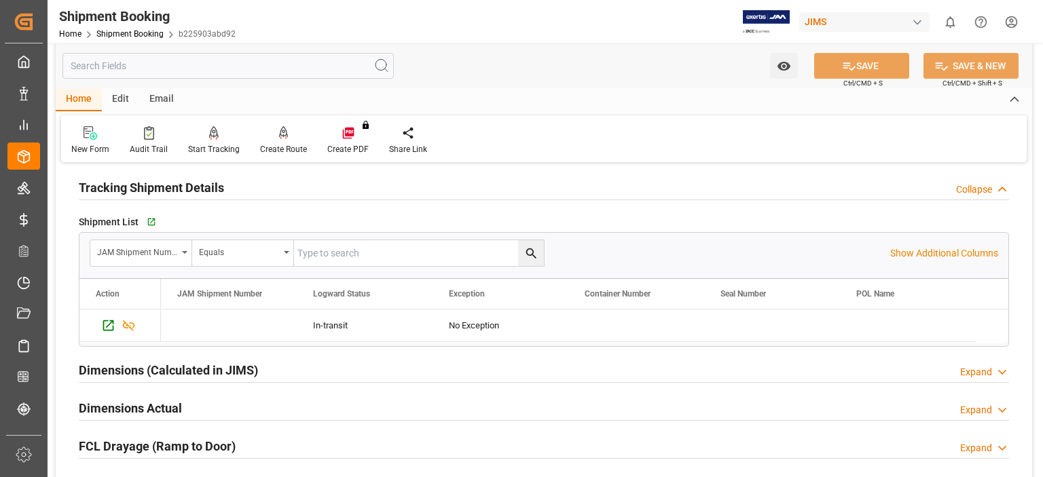
scroll to position [226, 0]
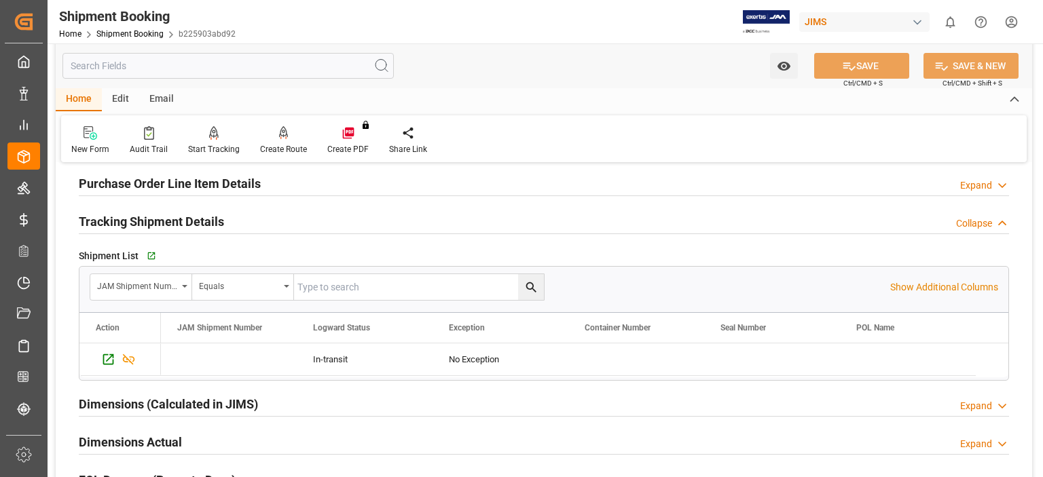
click at [175, 178] on h2 "Purchase Order Line Item Details" at bounding box center [170, 184] width 182 height 18
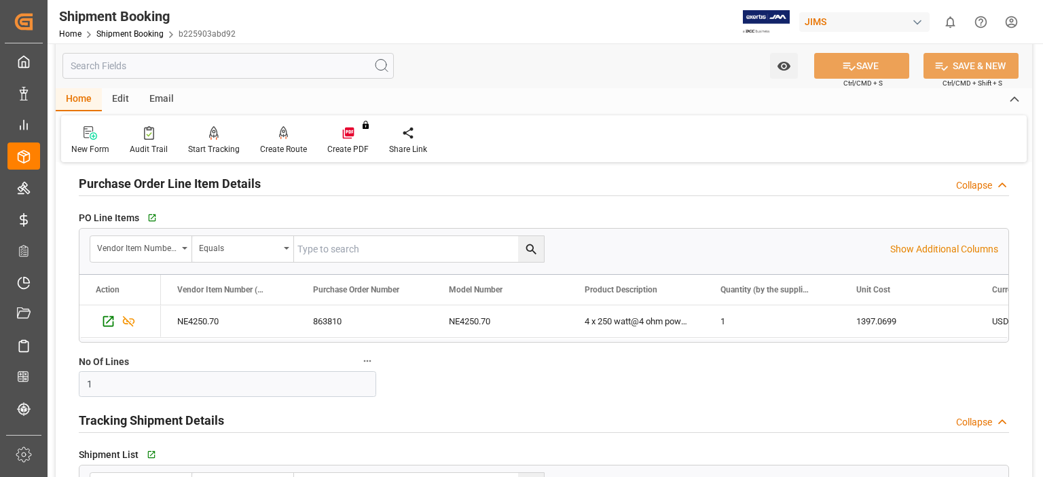
click at [175, 178] on h2 "Purchase Order Line Item Details" at bounding box center [170, 184] width 182 height 18
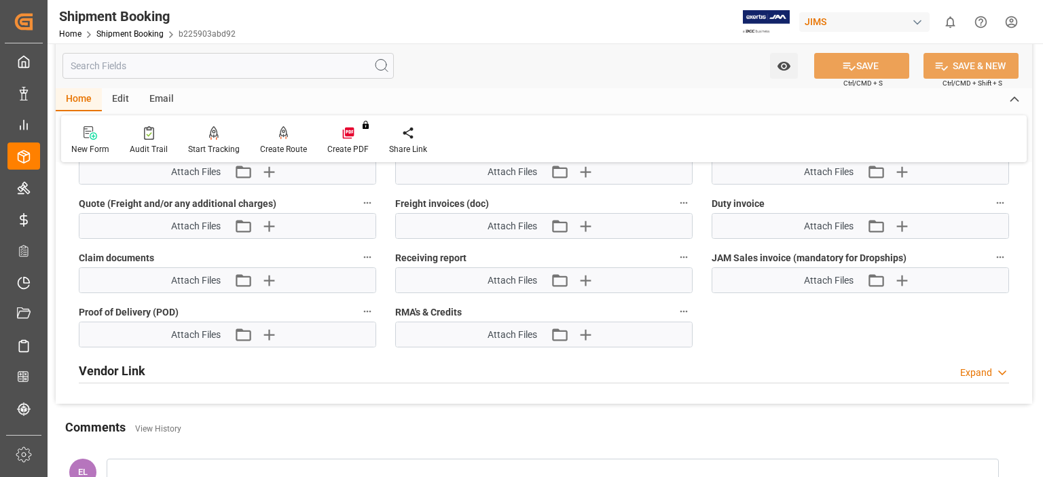
scroll to position [905, 0]
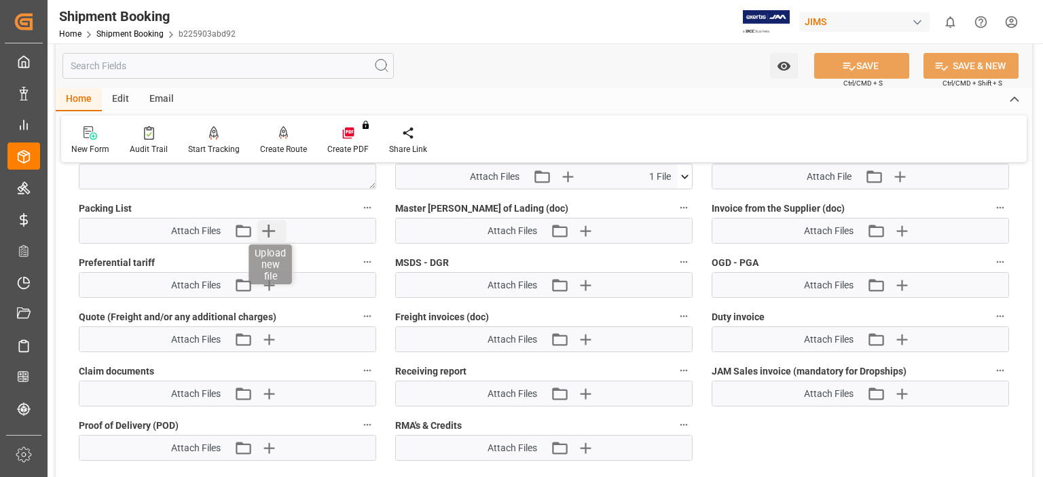
click at [272, 230] on icon "button" at bounding box center [269, 231] width 22 height 22
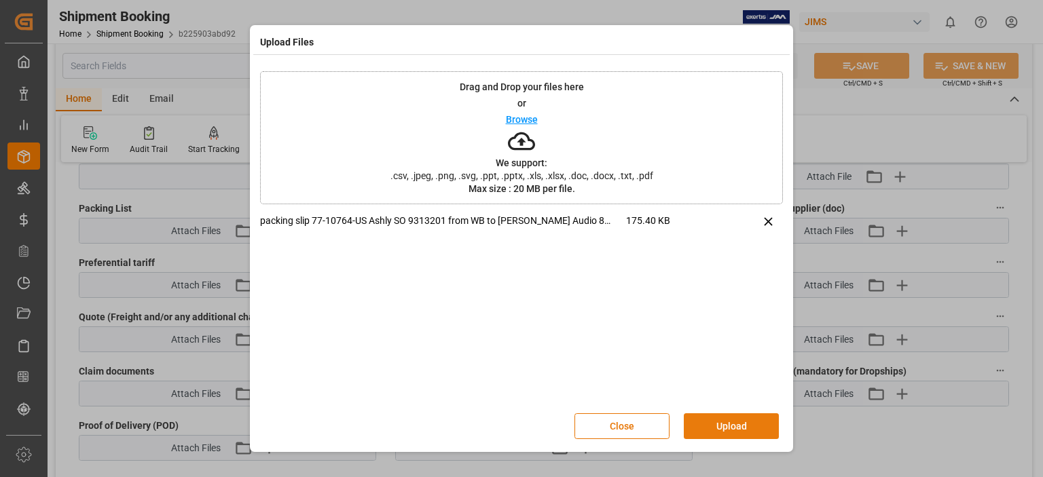
click at [716, 431] on button "Upload" at bounding box center [731, 427] width 95 height 26
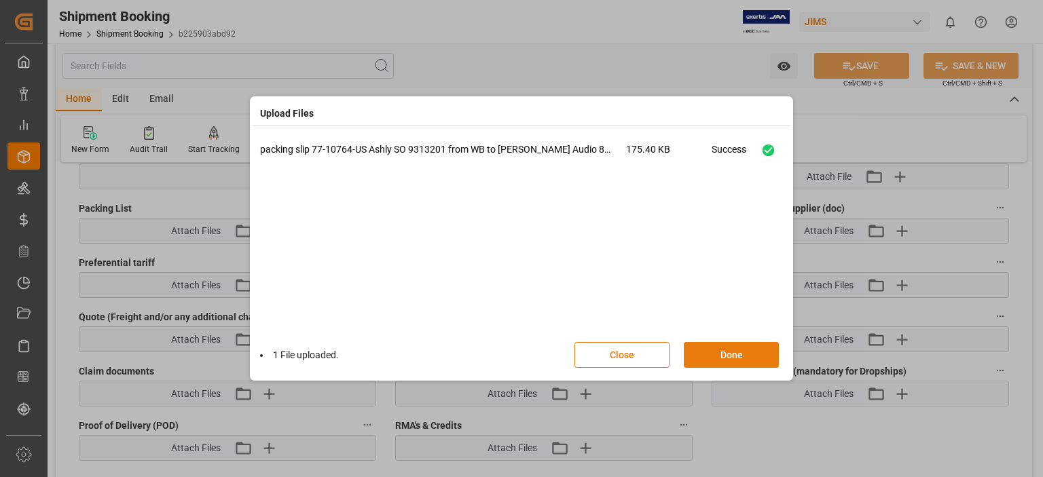
click at [708, 355] on button "Done" at bounding box center [731, 355] width 95 height 26
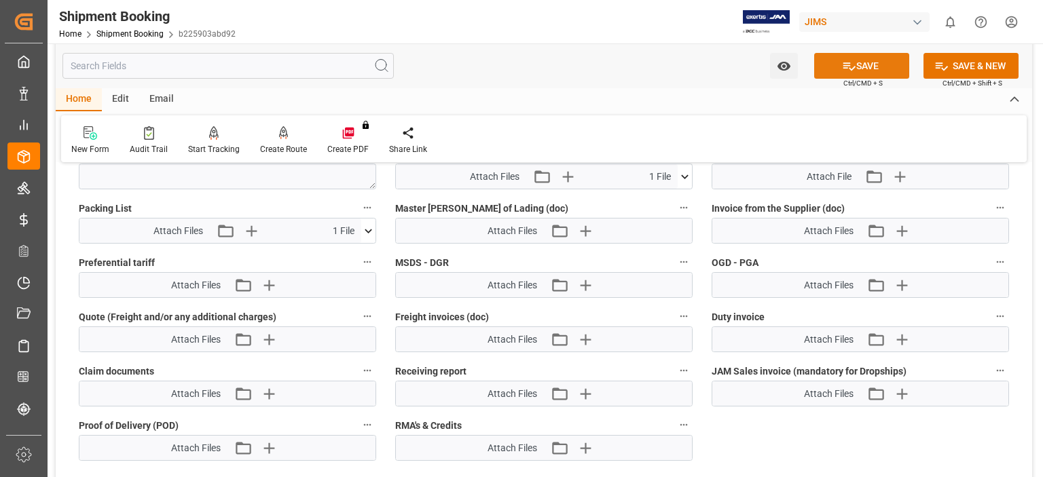
click at [861, 62] on button "SAVE" at bounding box center [861, 66] width 95 height 26
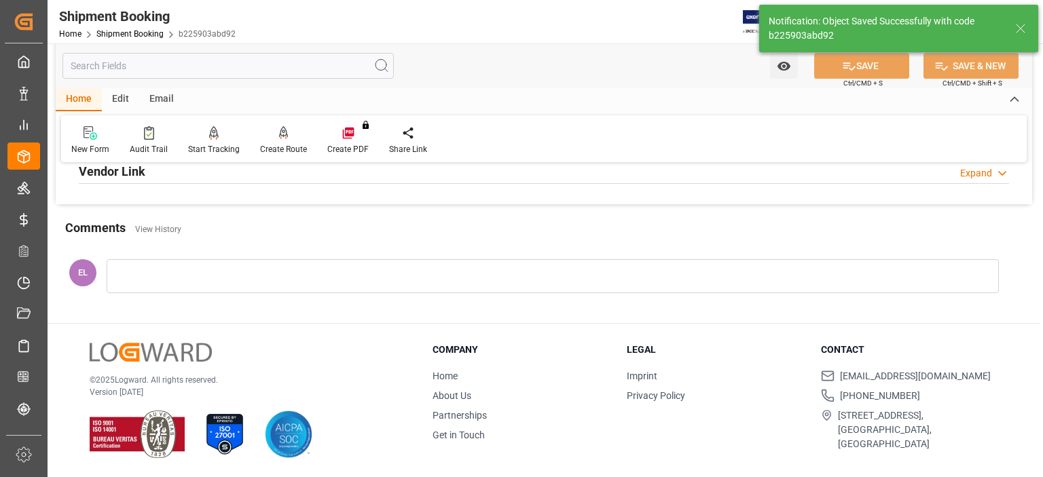
scroll to position [234, 0]
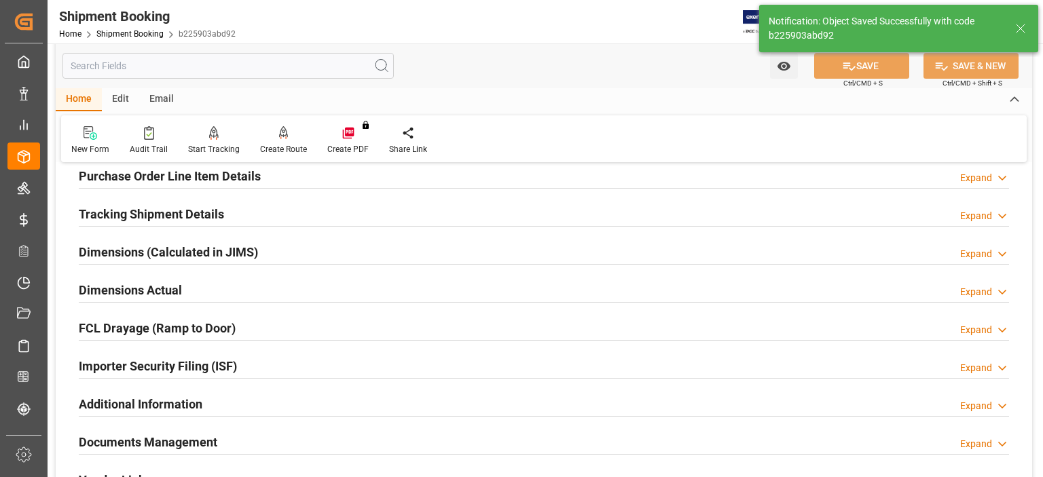
click at [174, 439] on h2 "Documents Management" at bounding box center [148, 442] width 139 height 18
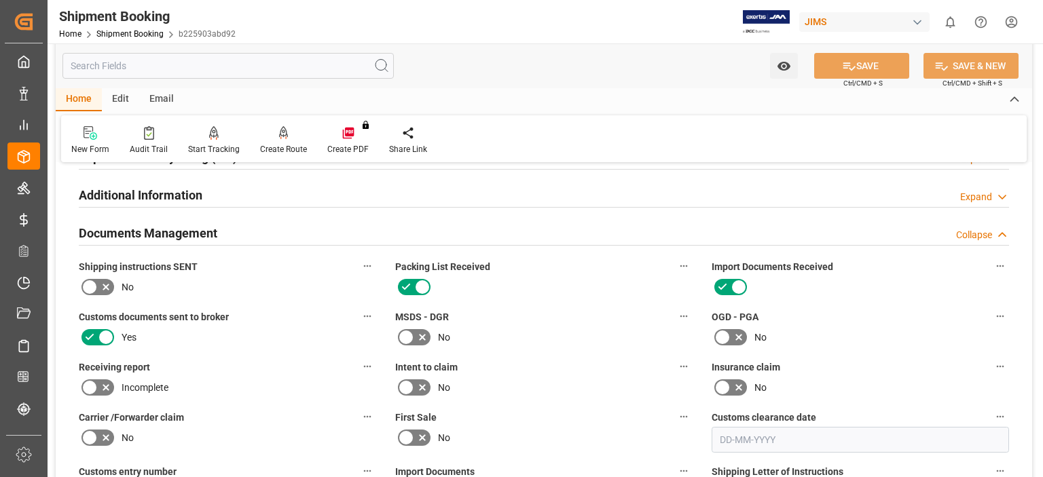
scroll to position [422, 0]
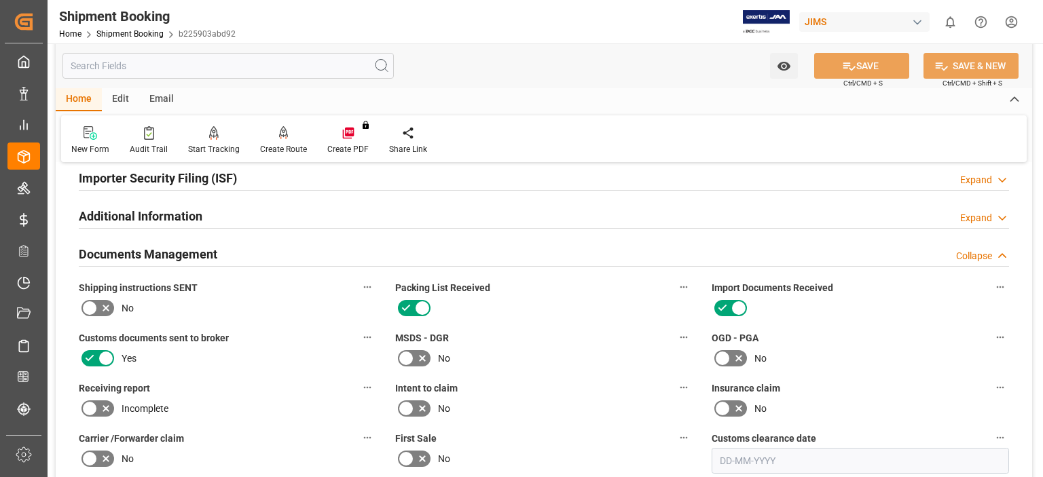
click at [98, 306] on icon at bounding box center [106, 308] width 16 height 16
click at [0, 0] on input "checkbox" at bounding box center [0, 0] width 0 height 0
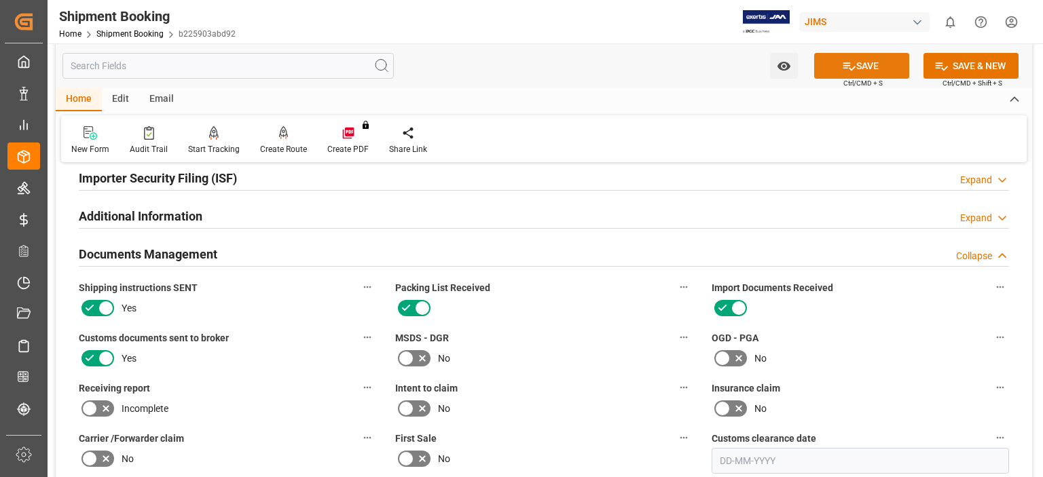
click at [860, 65] on button "SAVE" at bounding box center [861, 66] width 95 height 26
